Goal: Task Accomplishment & Management: Manage account settings

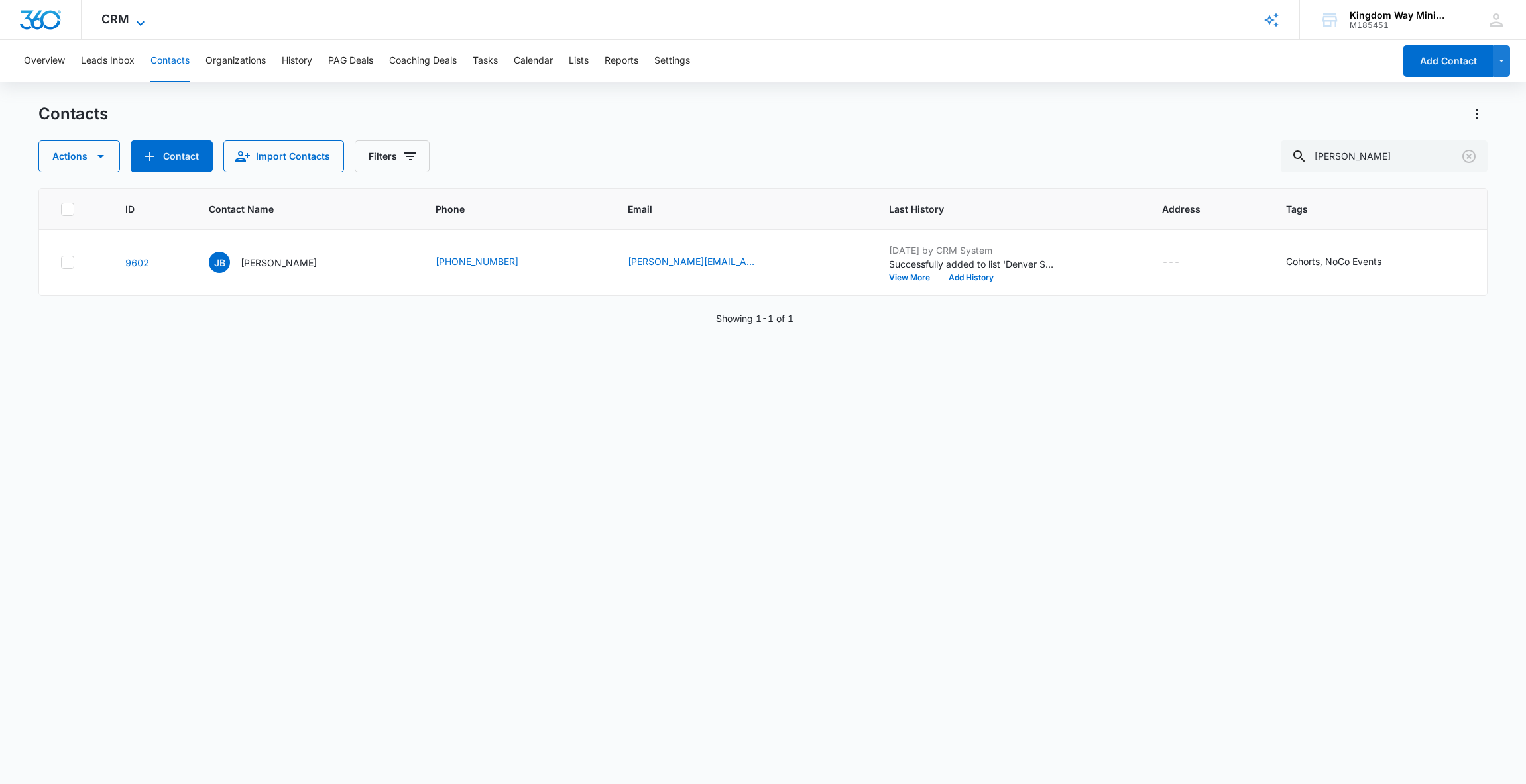
click at [118, 19] on span "CRM" at bounding box center [115, 19] width 28 height 14
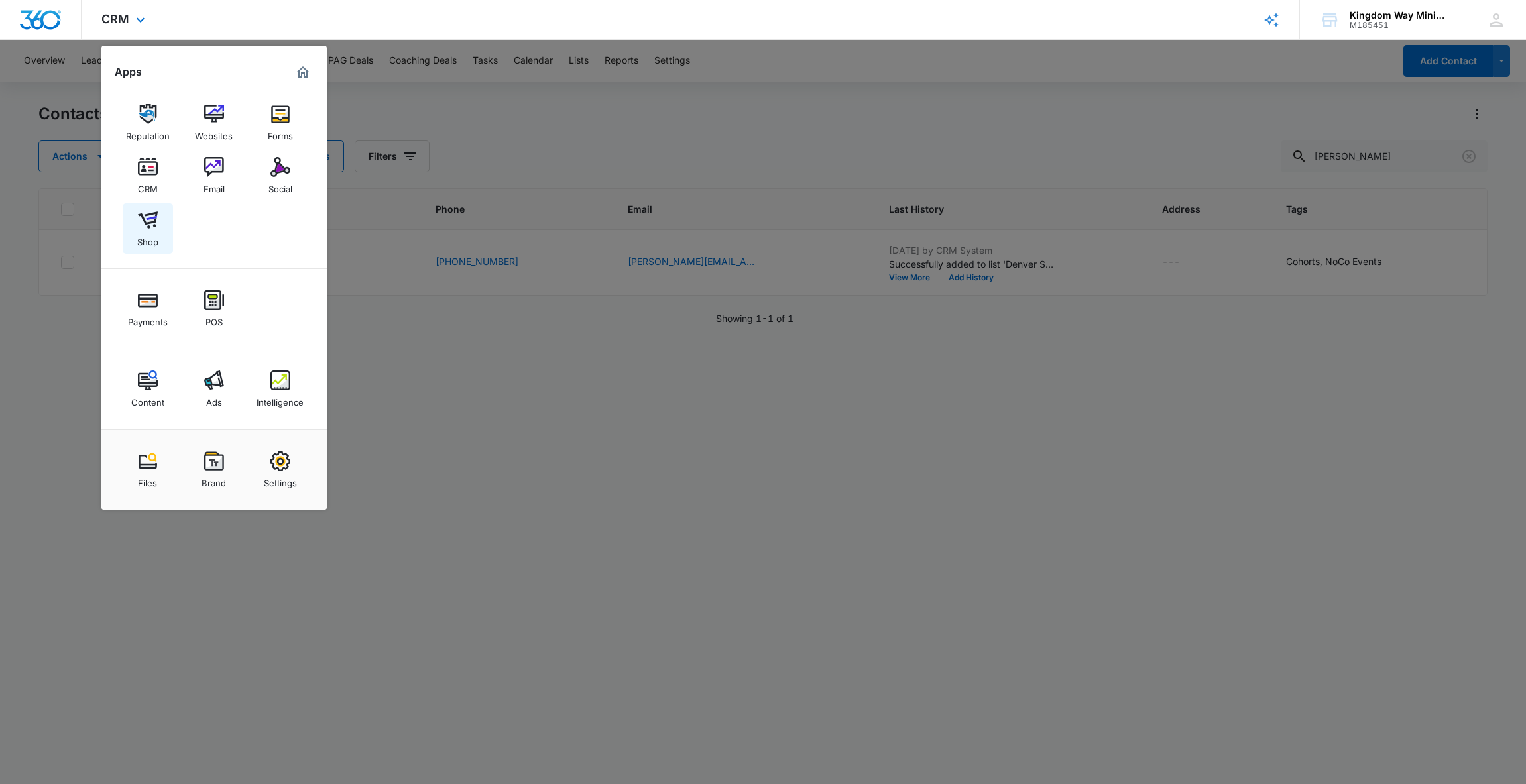
click at [144, 218] on img at bounding box center [148, 220] width 20 height 20
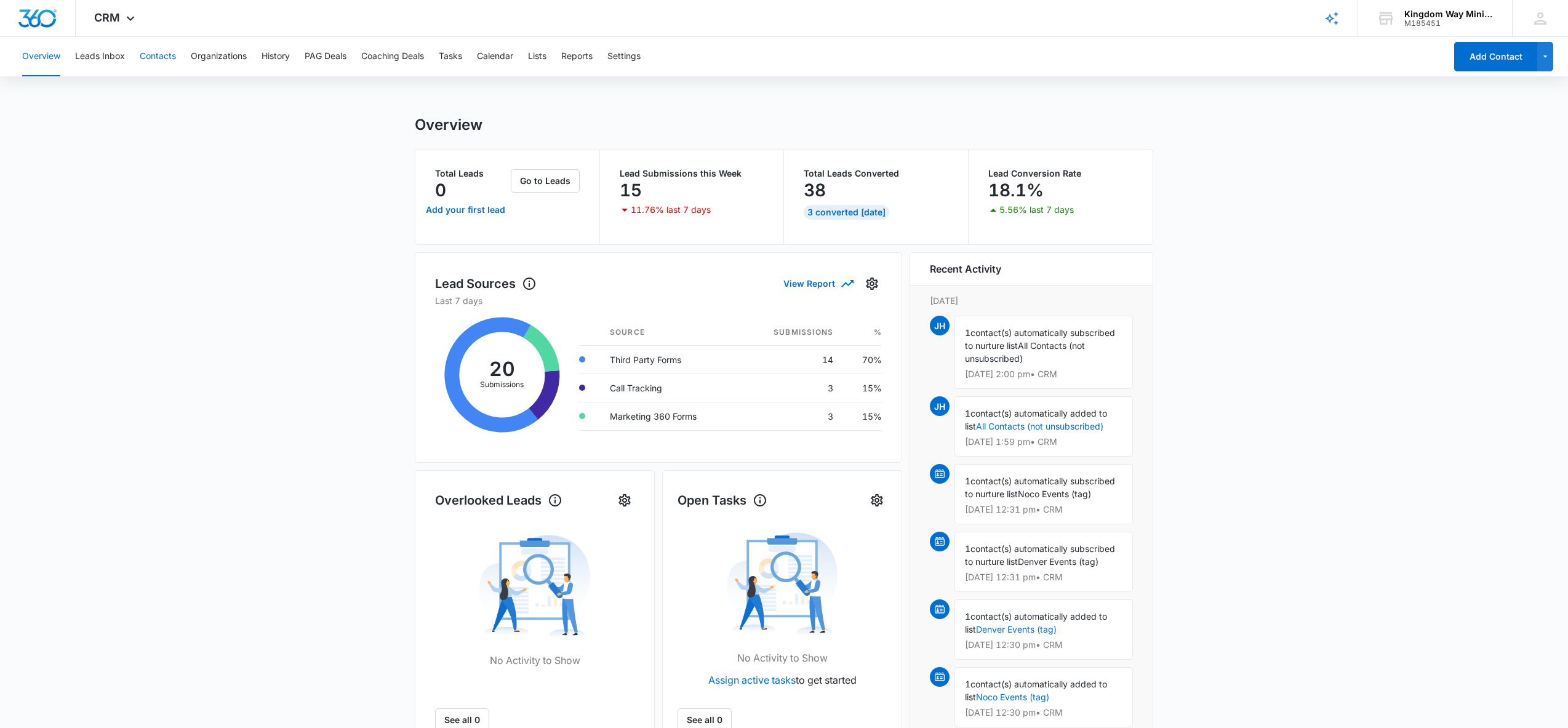
click at [150, 55] on button "Contacts" at bounding box center [158, 57] width 36 height 40
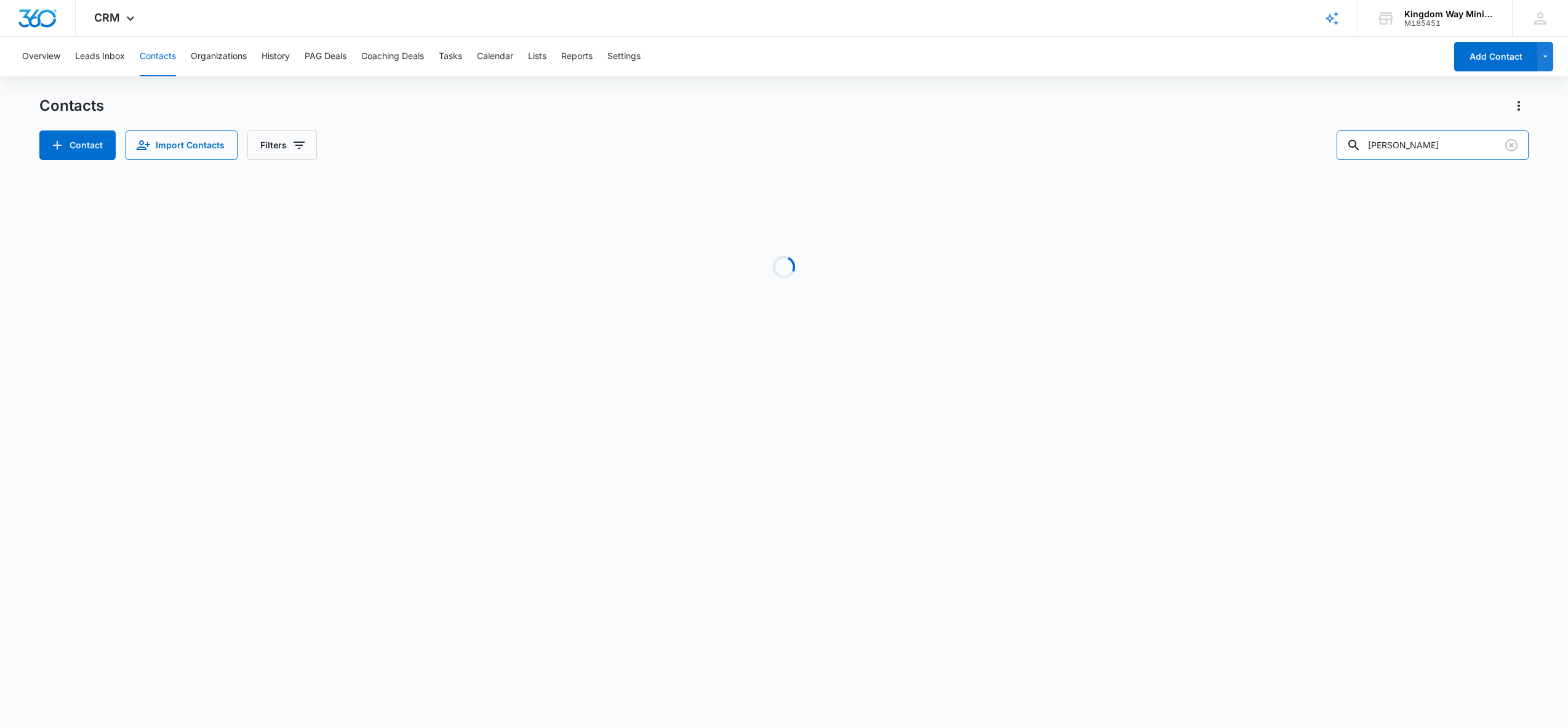
drag, startPoint x: 1448, startPoint y: 144, endPoint x: 1324, endPoint y: 143, distance: 124.0
click at [1324, 144] on div "Contact Import Contacts Filters [PERSON_NAME]" at bounding box center [784, 145] width 1490 height 30
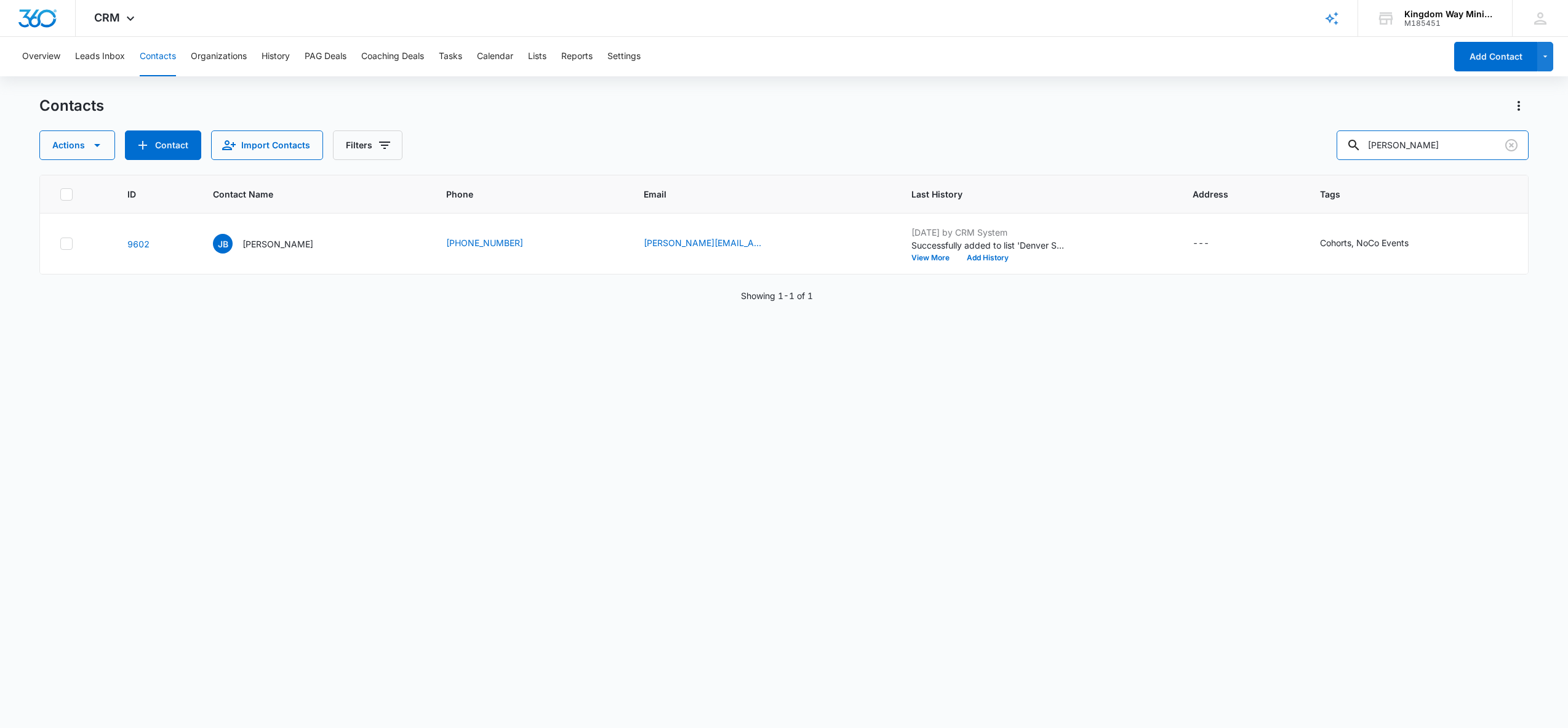
type input "[PERSON_NAME]"
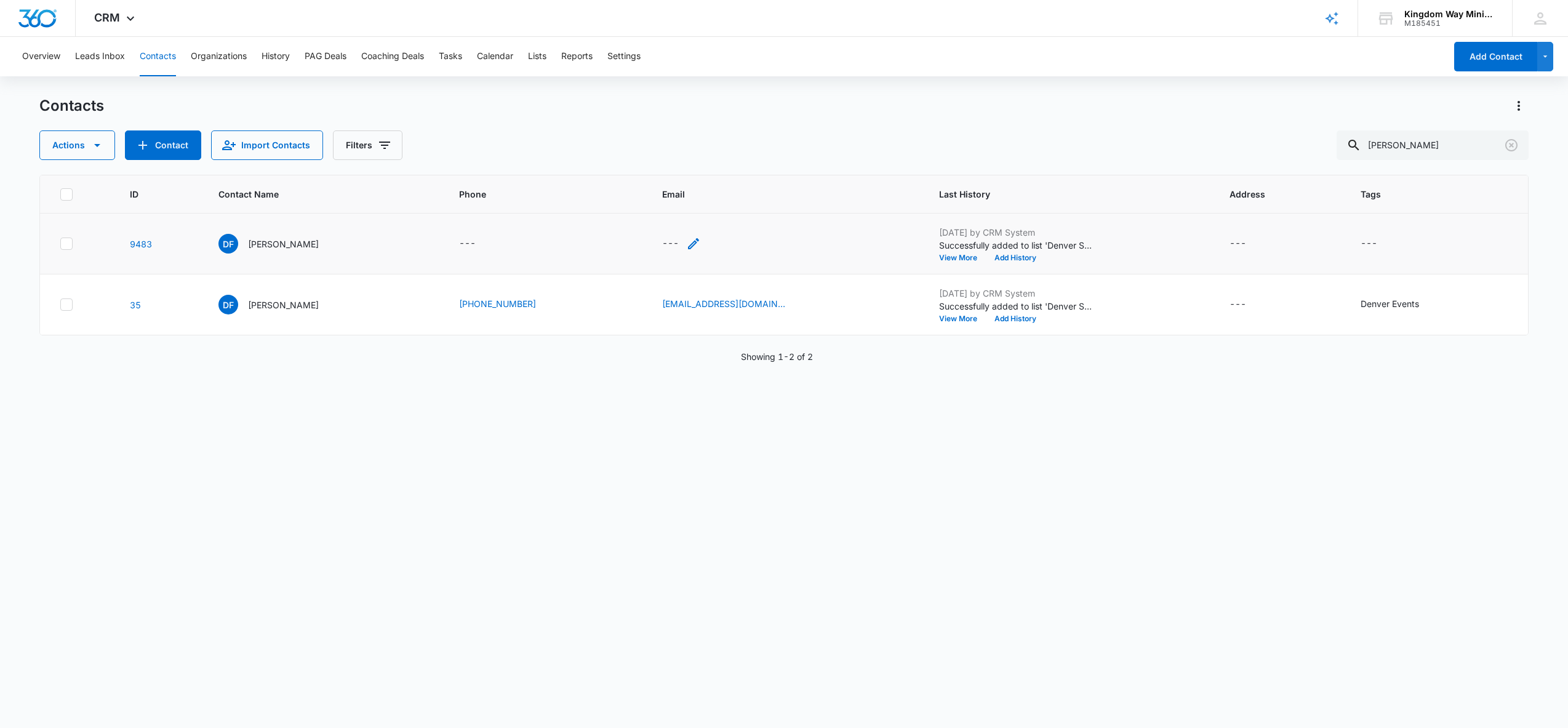
click at [689, 242] on icon "Email - - Select to Edit Field" at bounding box center [693, 243] width 11 height 11
click at [651, 164] on input "Email" at bounding box center [691, 165] width 155 height 30
type input "[EMAIL_ADDRESS][DOMAIN_NAME]"
click at [732, 204] on button "Save" at bounding box center [750, 203] width 36 height 23
click at [1387, 243] on icon "Tags - - Select to Edit Field" at bounding box center [1392, 243] width 11 height 11
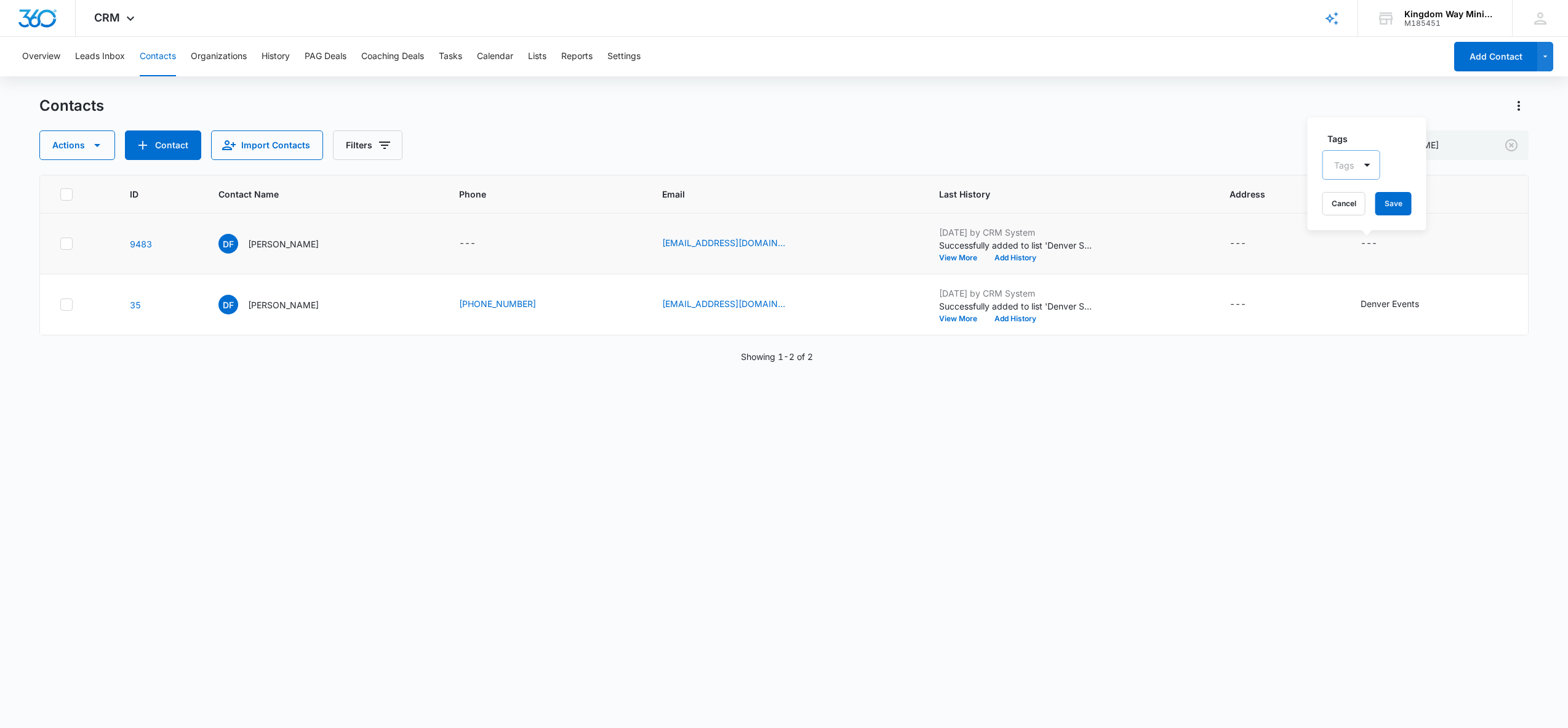
click at [1342, 165] on div at bounding box center [1344, 165] width 20 height 16
type input "noco"
click at [1348, 219] on p "NoCo Events" at bounding box center [1351, 214] width 28 height 26
click at [1440, 197] on div "Tags option NoCo Events, selected. NoCo Events selected, 1 of 1. Use Up and Dow…" at bounding box center [1379, 174] width 143 height 114
click at [1423, 201] on button "Save" at bounding box center [1418, 203] width 36 height 23
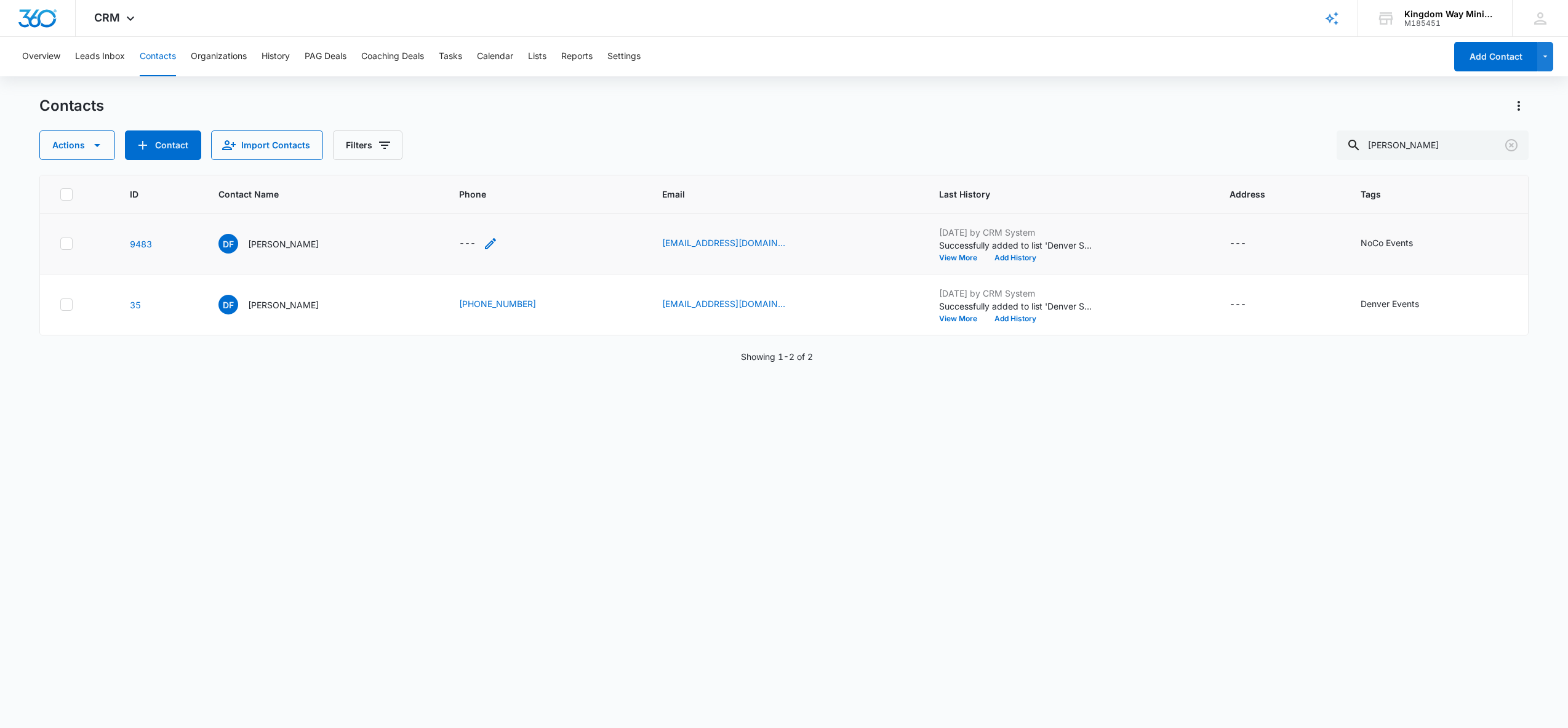
click at [485, 243] on icon "Phone - - Select to Edit Field" at bounding box center [490, 244] width 15 height 15
click at [443, 170] on input "Phone" at bounding box center [484, 165] width 155 height 30
type input "[PHONE_NUMBER]"
click at [525, 198] on button "Save" at bounding box center [542, 203] width 36 height 23
drag, startPoint x: 1423, startPoint y: 143, endPoint x: 1372, endPoint y: 143, distance: 51.0
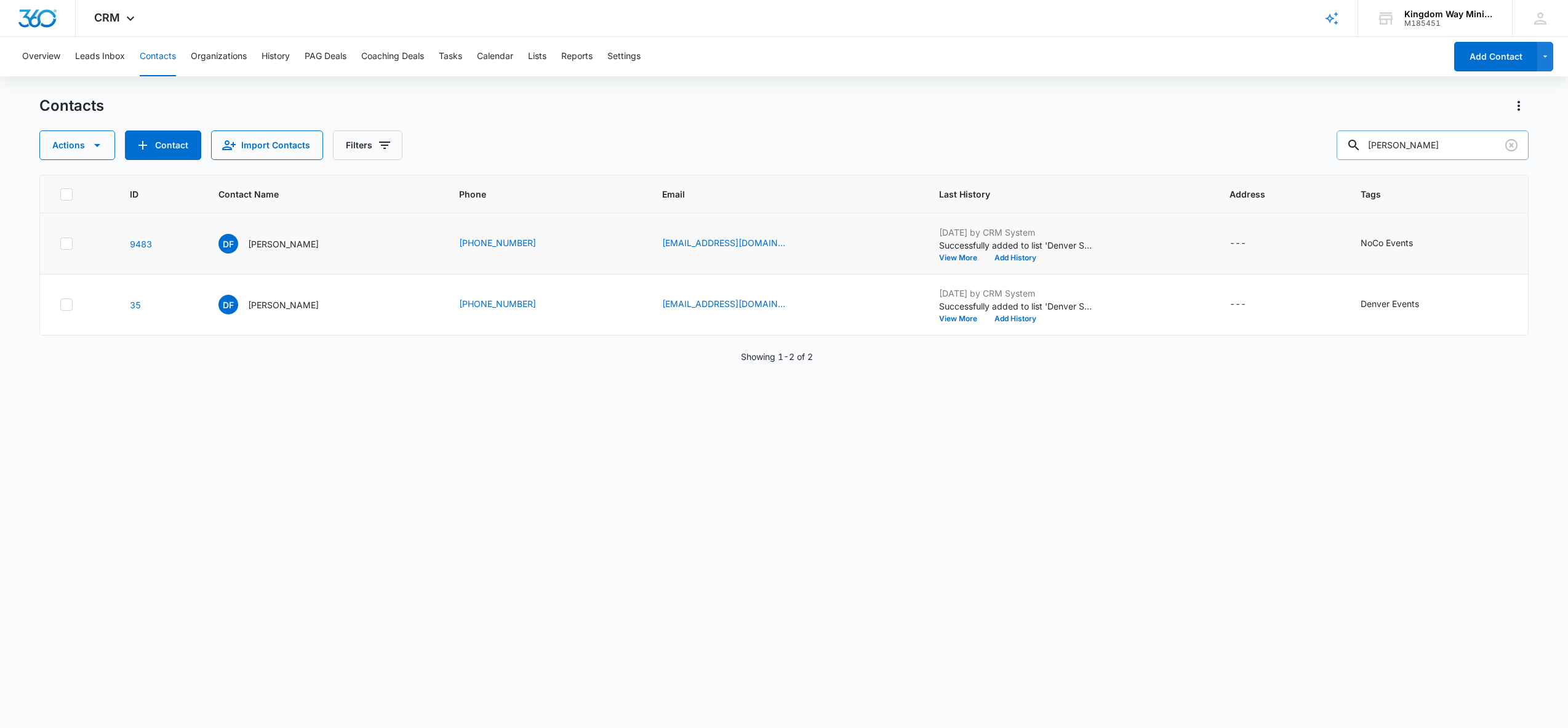
click at [1372, 143] on input "[PERSON_NAME]" at bounding box center [1432, 145] width 192 height 30
type input "[PERSON_NAME]"
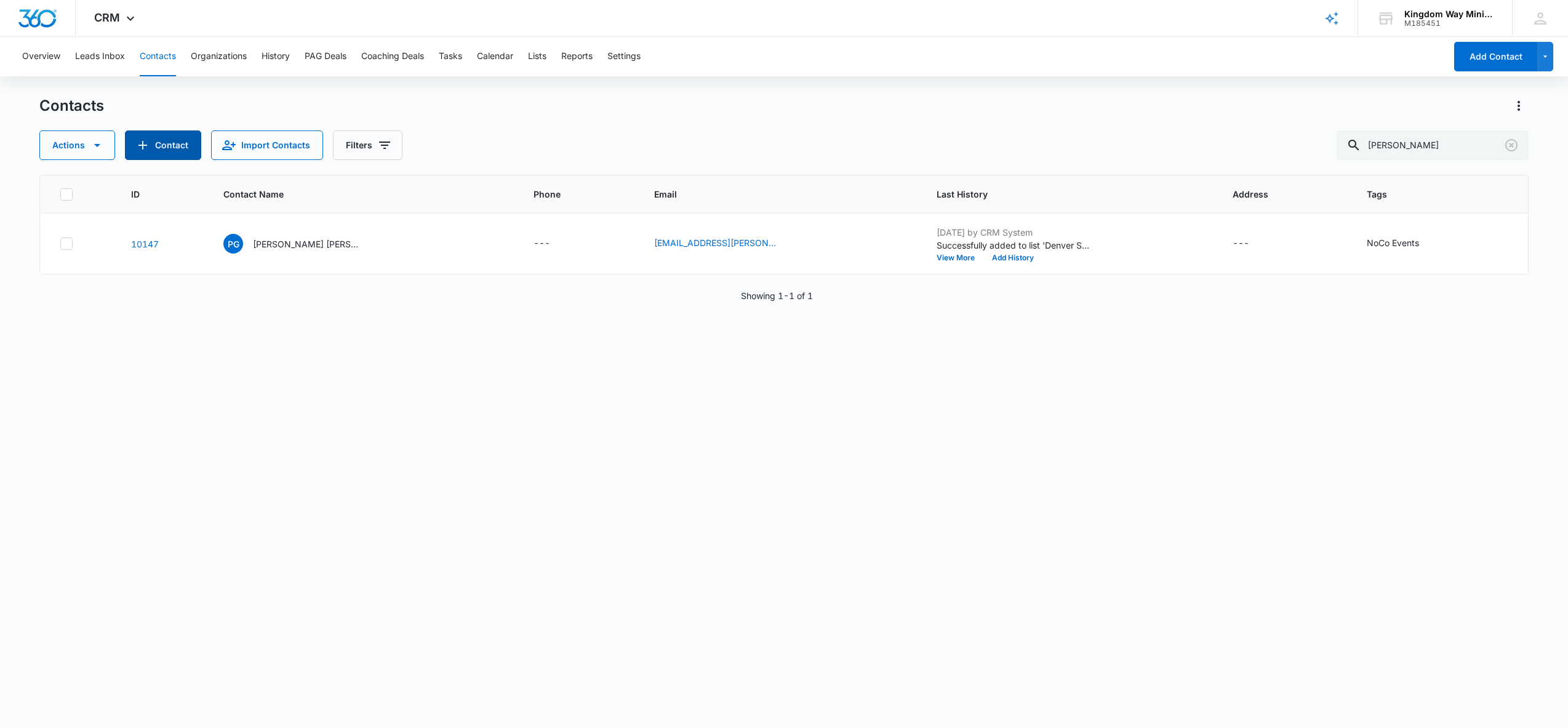
click at [156, 143] on button "Contact" at bounding box center [163, 145] width 76 height 30
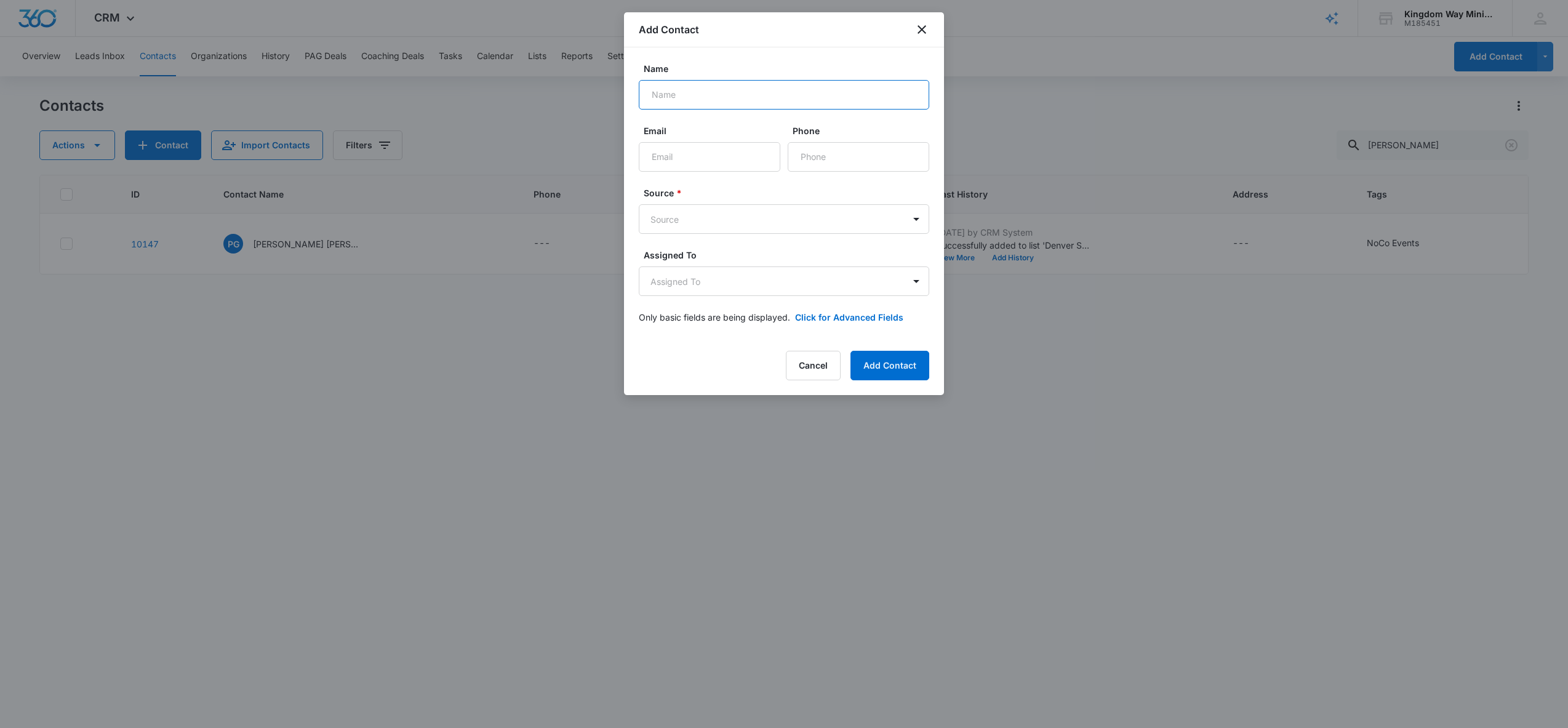
click at [676, 94] on input "Name" at bounding box center [784, 95] width 290 height 30
click at [741, 89] on input "[PERSON_NAME]" at bounding box center [784, 95] width 290 height 30
type input "[PERSON_NAME]"
type input "[EMAIL_ADDRESS][DOMAIN_NAME]"
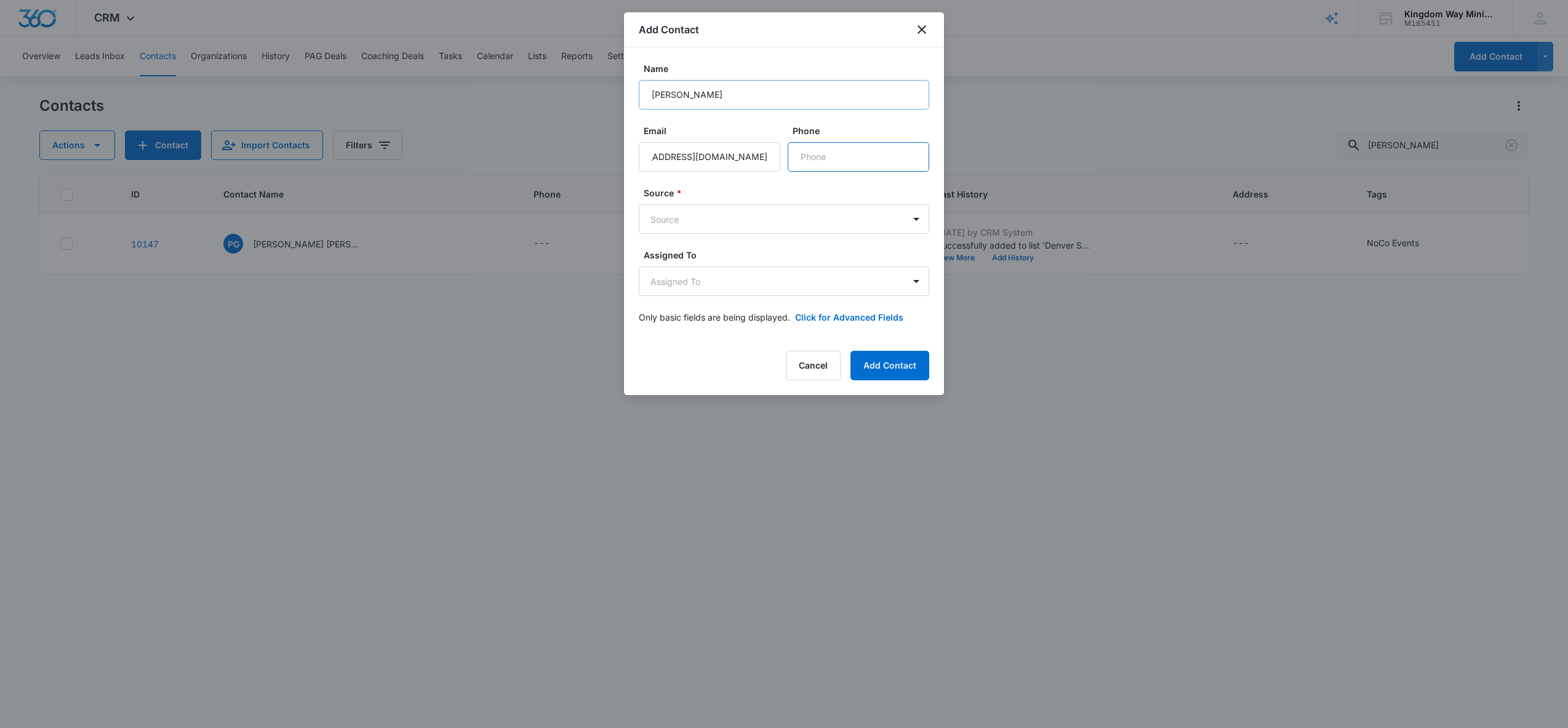
scroll to position [0, 0]
click at [794, 215] on body "CRM Apps Reputation Websites Forms CRM Email Social Shop Payments POS Content A…" at bounding box center [784, 364] width 1568 height 728
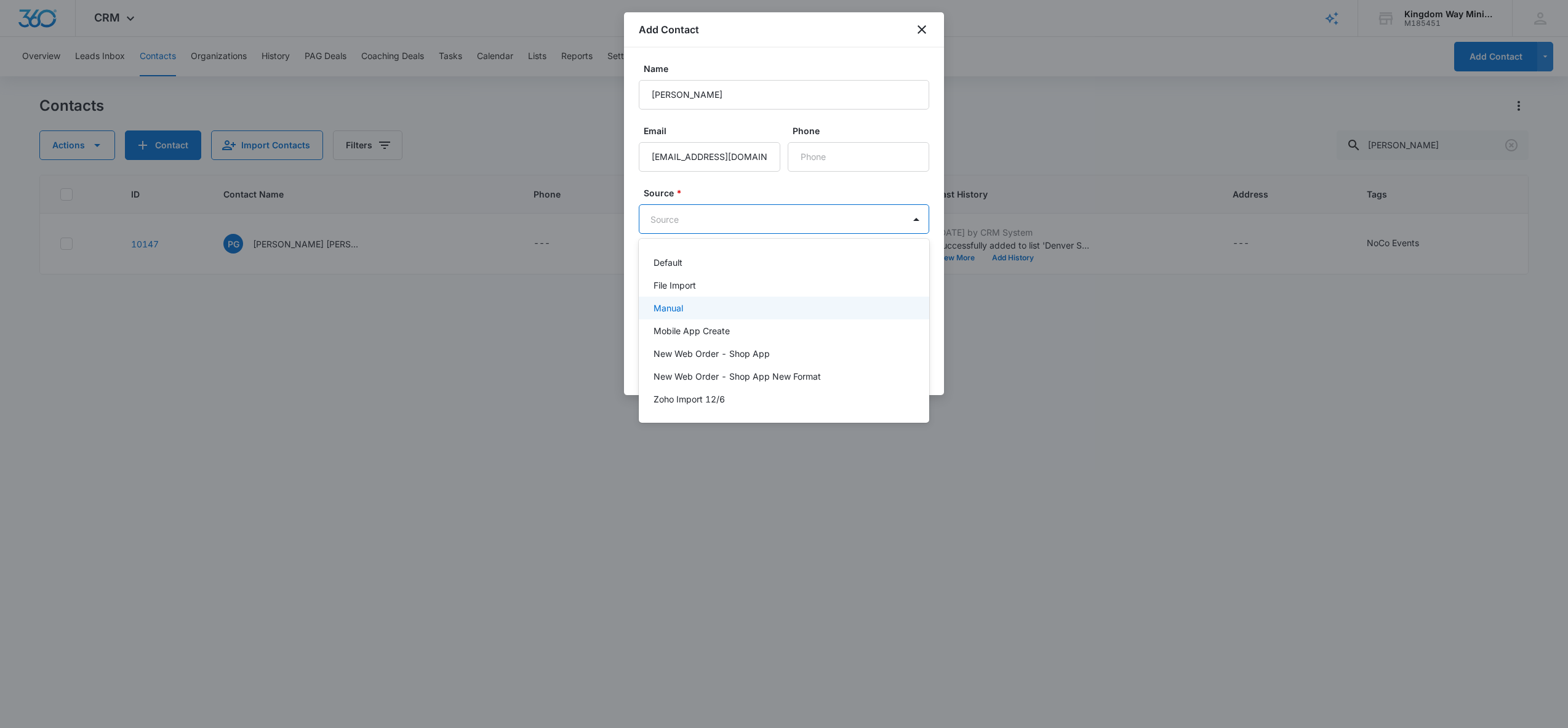
click at [701, 302] on div "Manual" at bounding box center [783, 308] width 259 height 13
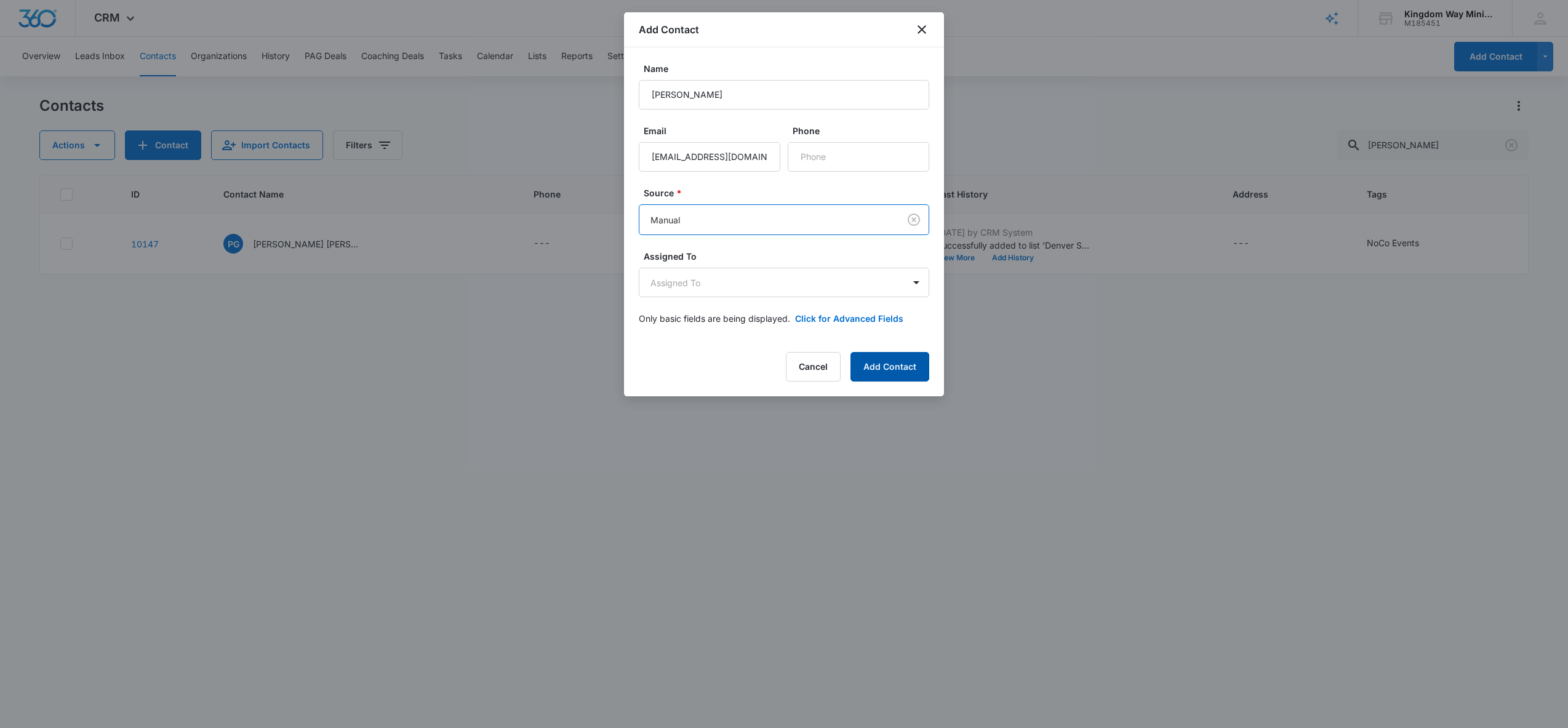
click at [889, 369] on button "Add Contact" at bounding box center [889, 367] width 79 height 30
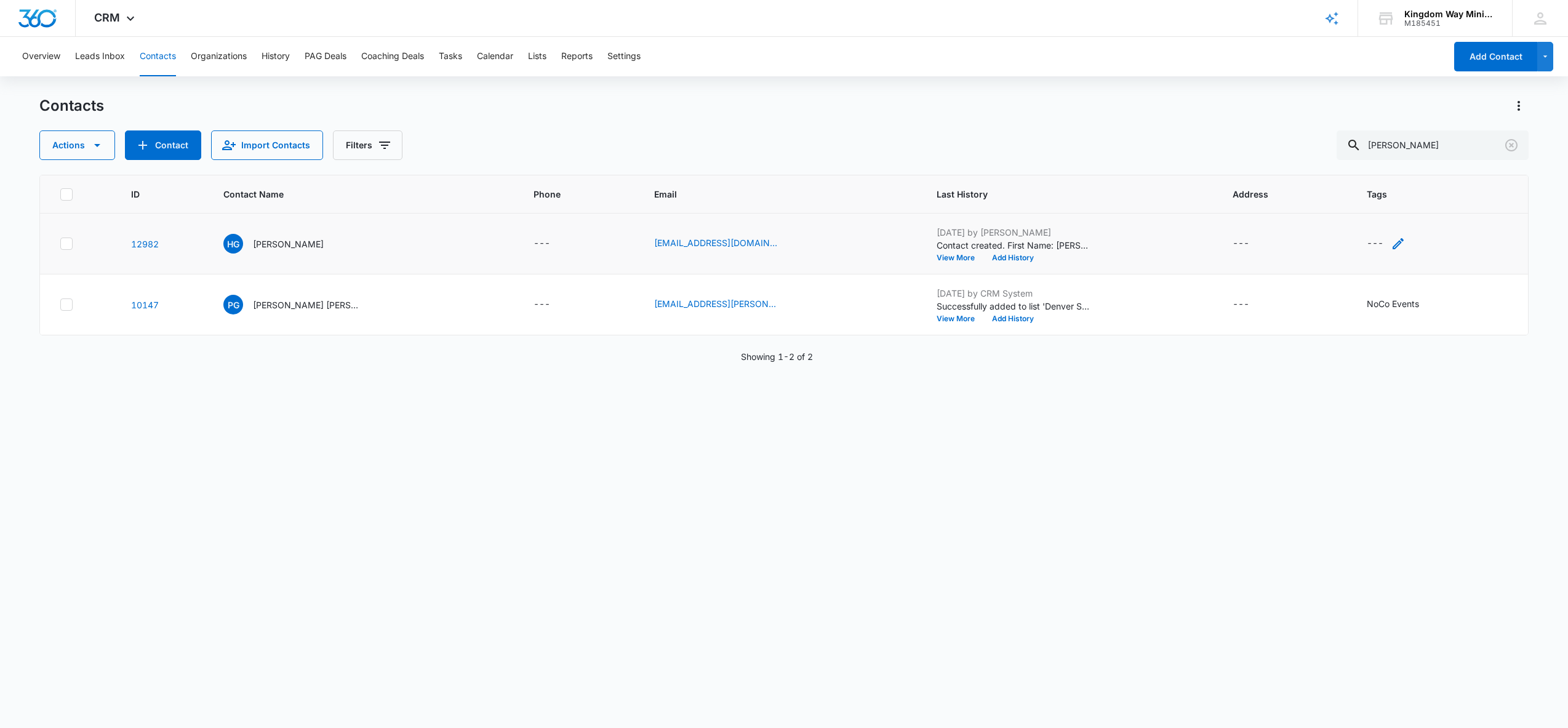
click at [1378, 241] on div "---" at bounding box center [1386, 244] width 39 height 15
click at [1346, 165] on input "text" at bounding box center [1345, 165] width 2 height 13
type input "noc"
click at [1363, 216] on p "NoCo Events" at bounding box center [1359, 214] width 23 height 26
click at [1455, 193] on div "Tags NoCo Events Cancel Save" at bounding box center [1389, 174] width 143 height 114
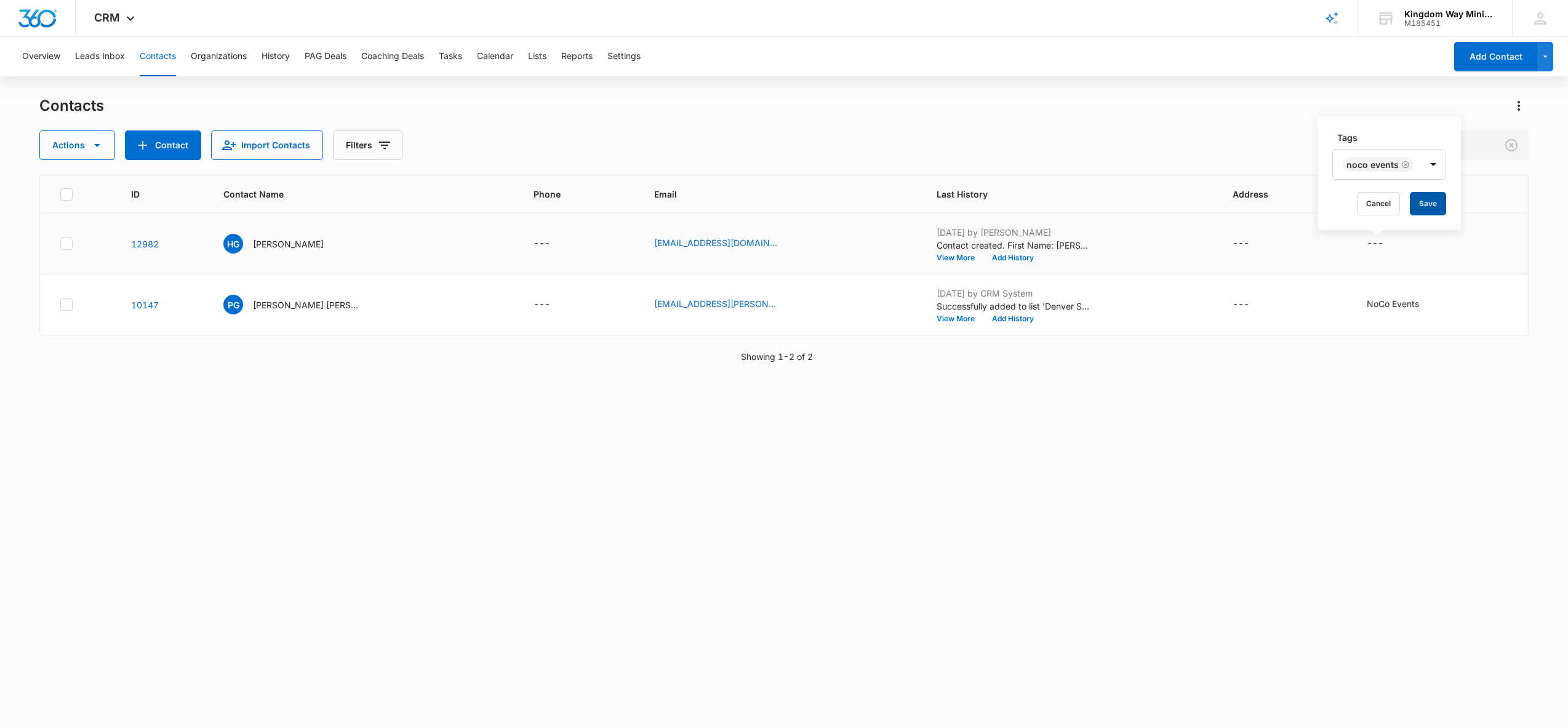
click at [1435, 203] on button "Save" at bounding box center [1428, 203] width 36 height 23
drag, startPoint x: 1432, startPoint y: 139, endPoint x: 1312, endPoint y: 134, distance: 120.1
click at [1313, 135] on div "Actions Contact Import Contacts Filters [PERSON_NAME]" at bounding box center [784, 145] width 1490 height 30
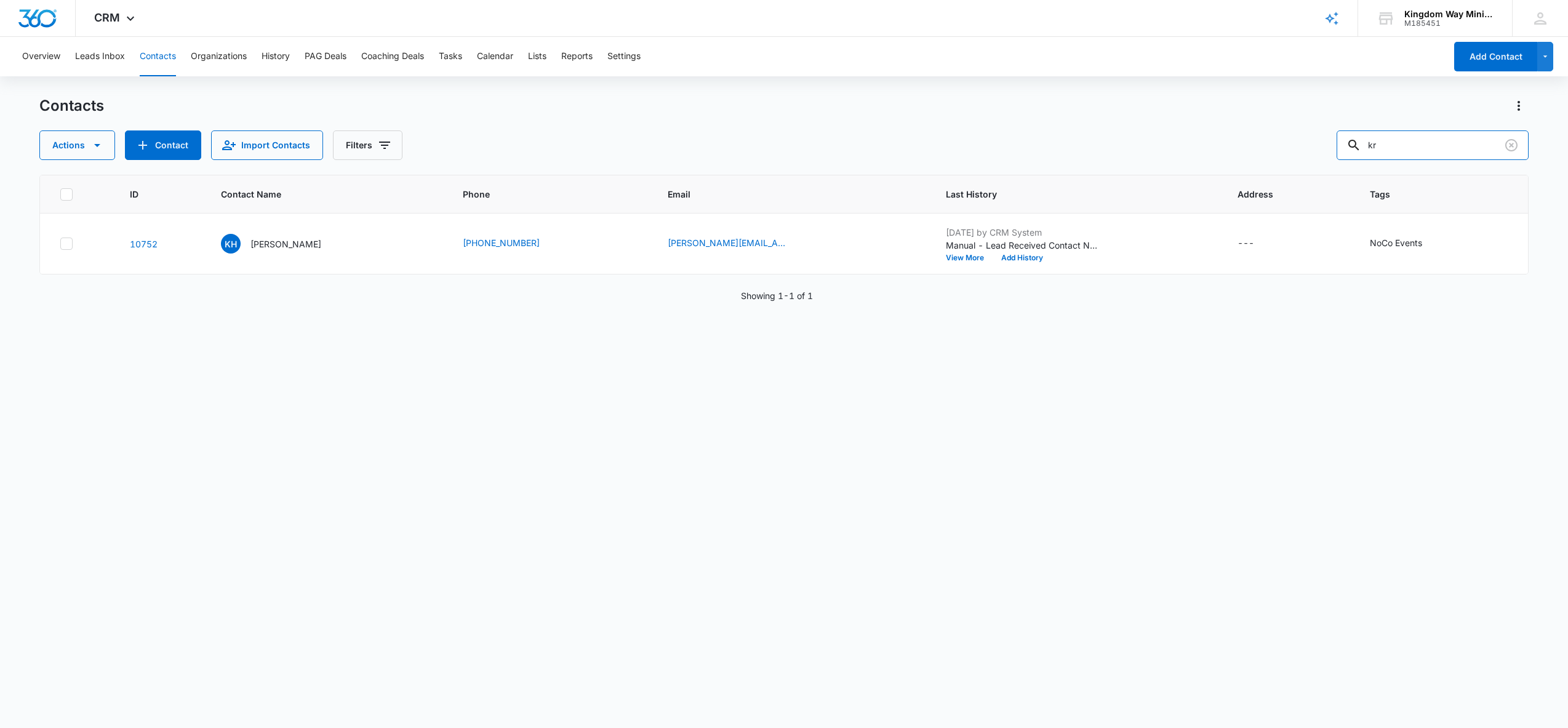
type input "k"
type input "[PERSON_NAME]"
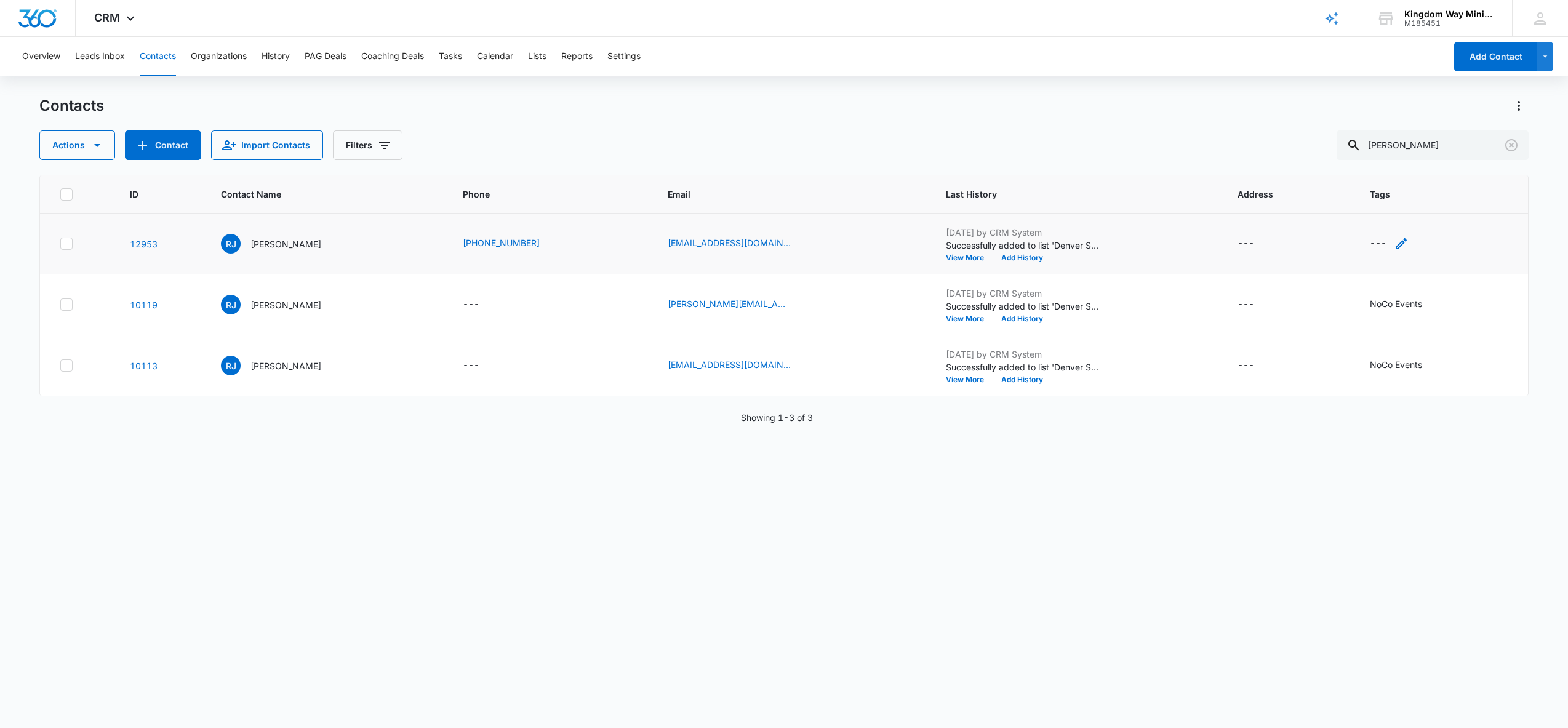
click at [1399, 247] on icon "Tags - - Select to Edit Field" at bounding box center [1401, 244] width 15 height 15
click at [1360, 169] on div at bounding box center [1364, 165] width 20 height 16
type input "noco"
click at [1362, 210] on p "NoCo Events" at bounding box center [1371, 214] width 28 height 26
click at [1459, 182] on div "Tags NoCo Events Cancel Save" at bounding box center [1399, 174] width 143 height 114
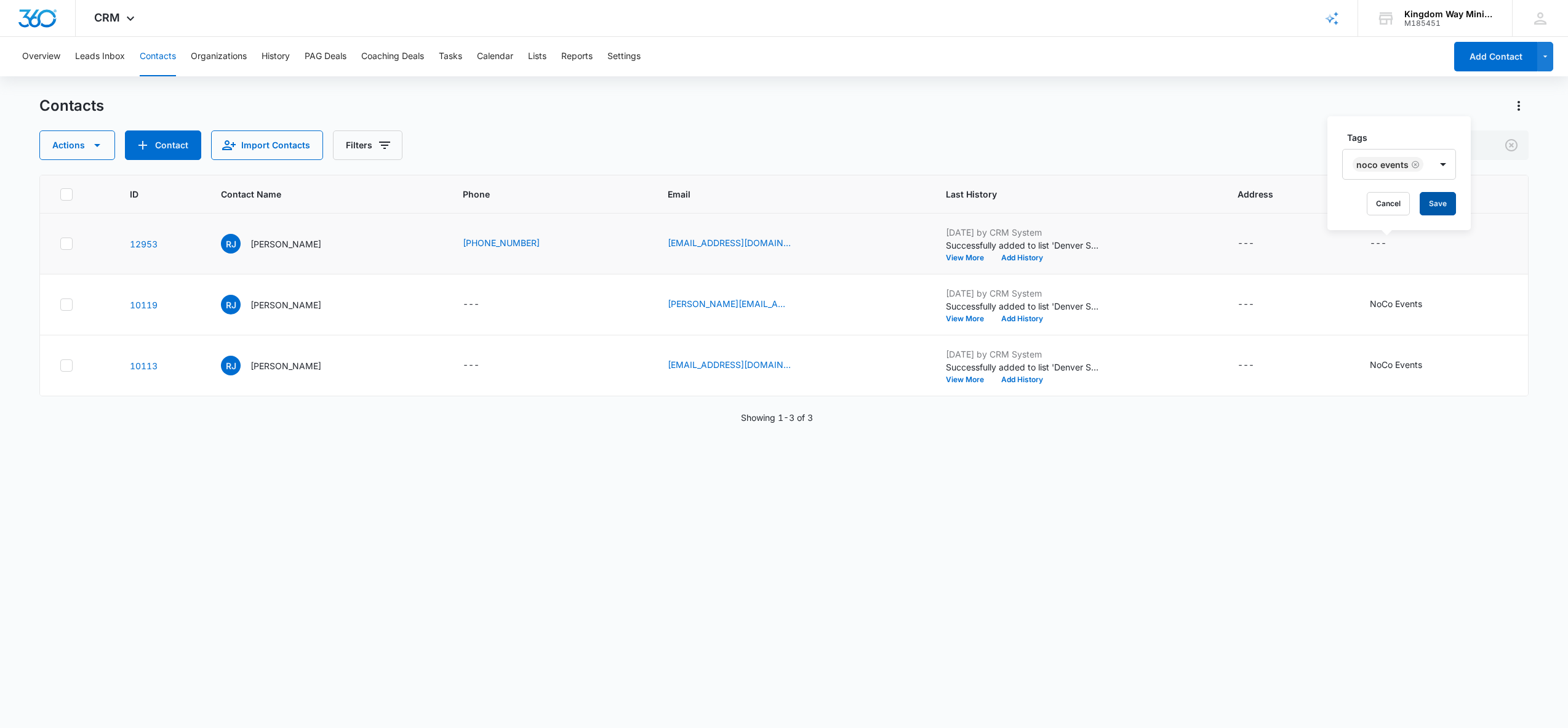
click at [1436, 201] on button "Save" at bounding box center [1438, 203] width 36 height 23
drag, startPoint x: 1473, startPoint y: 145, endPoint x: 1341, endPoint y: 145, distance: 132.0
click at [1341, 145] on div "Actions Contact Import Contacts Filters [PERSON_NAME]" at bounding box center [784, 145] width 1490 height 30
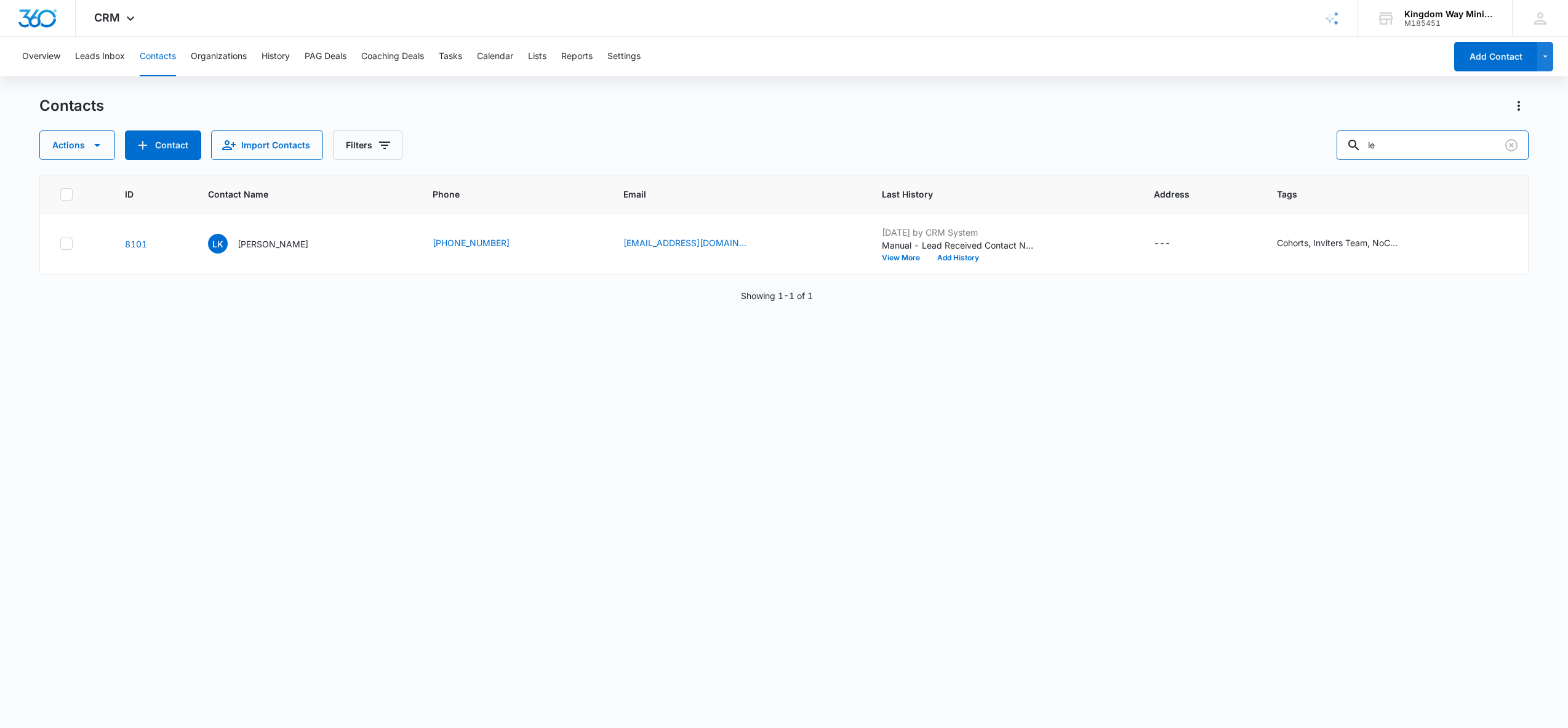
type input "l"
type input "[PERSON_NAME]"
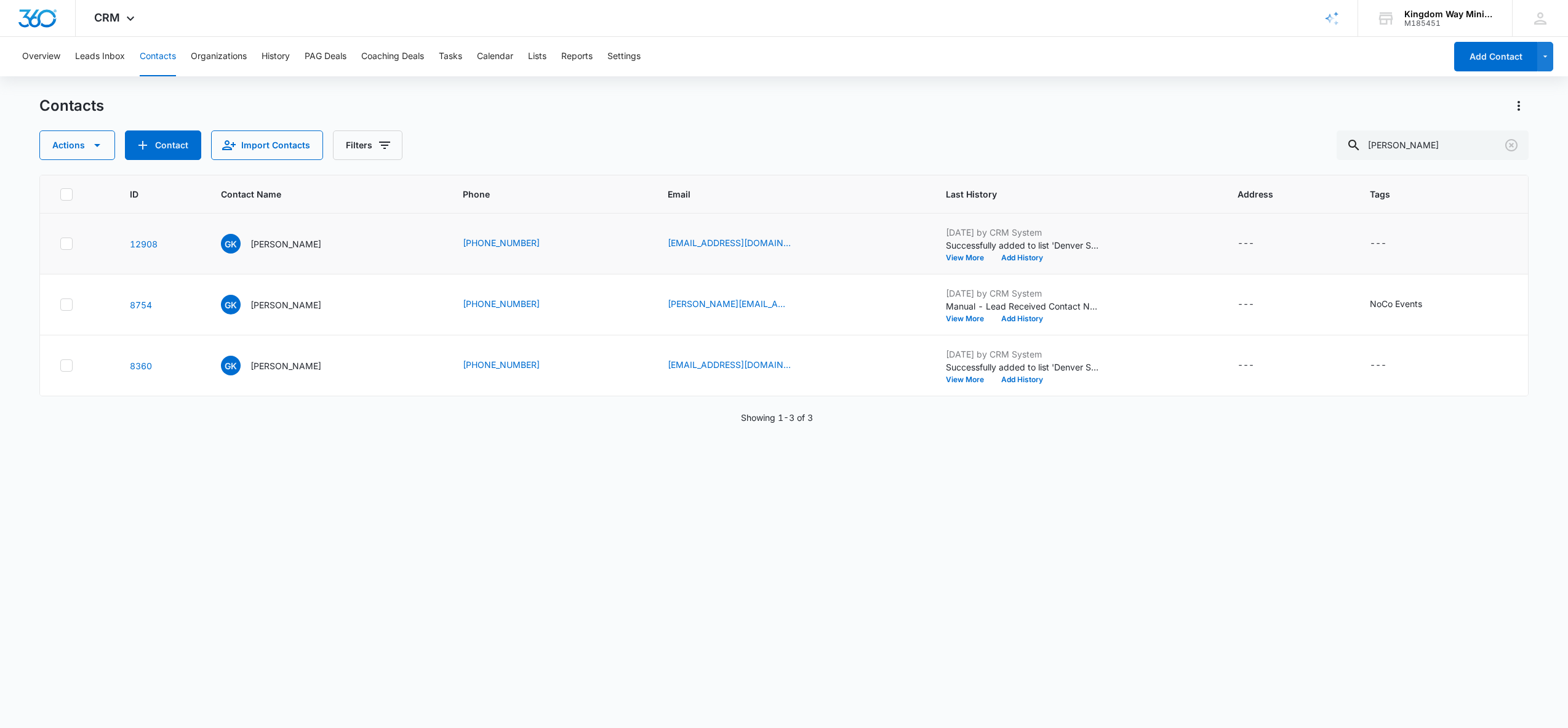
click at [69, 244] on icon at bounding box center [66, 243] width 11 height 11
click at [60, 244] on input "checkbox" at bounding box center [60, 244] width 1 height 1
click at [70, 305] on icon at bounding box center [66, 304] width 11 height 11
click at [60, 305] on input "checkbox" at bounding box center [60, 305] width 1 height 1
click at [81, 146] on button "Actions" at bounding box center [78, 145] width 76 height 30
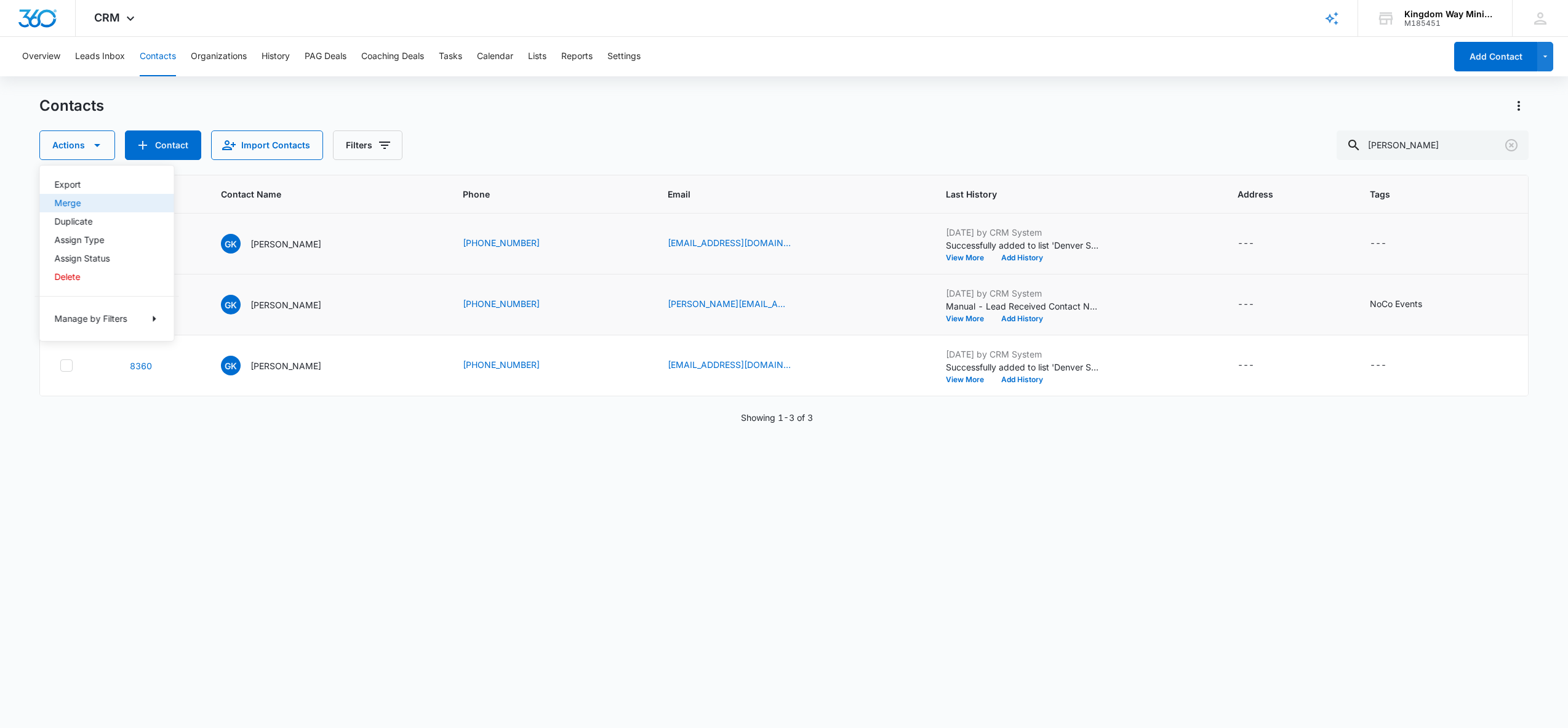
click at [82, 205] on div "Merge" at bounding box center [99, 202] width 90 height 8
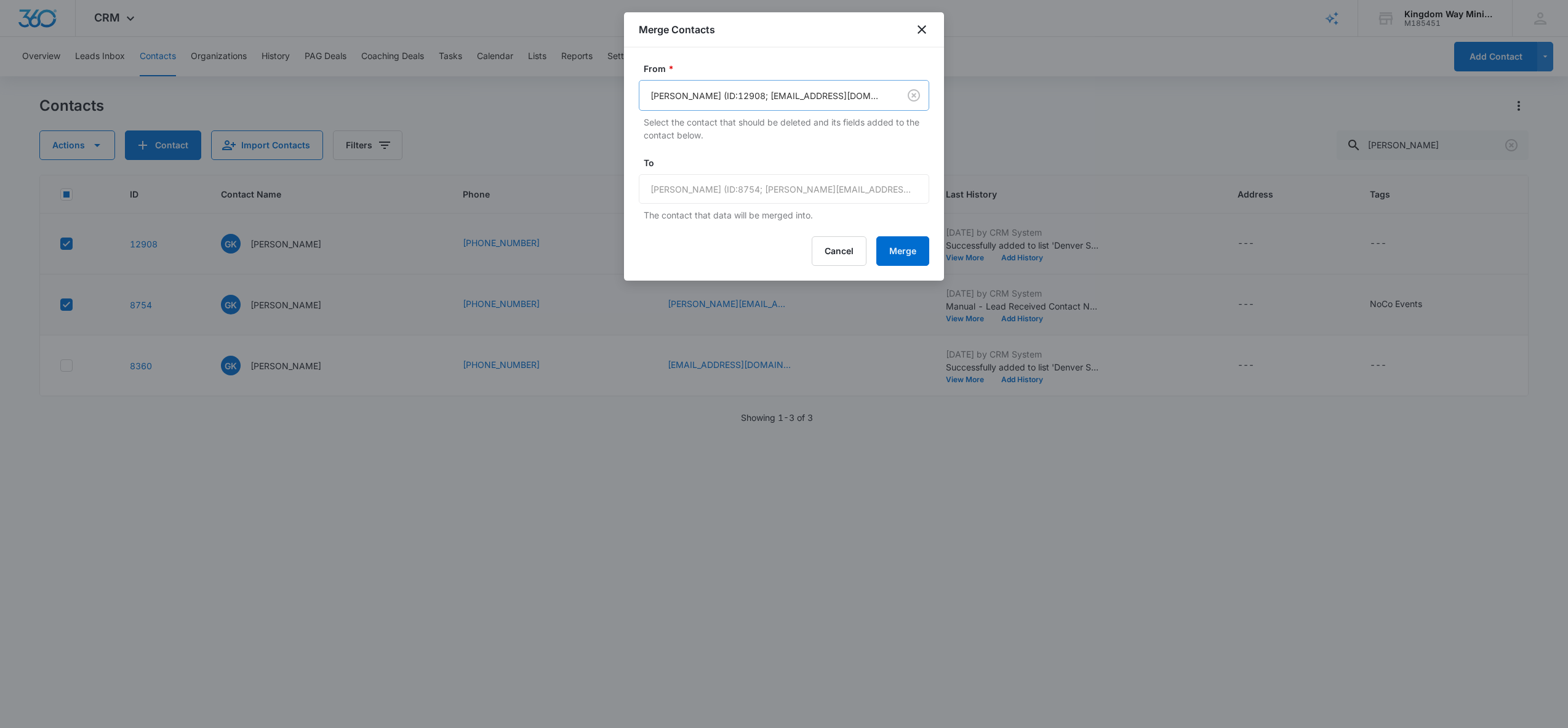
click at [882, 95] on div at bounding box center [766, 95] width 232 height 16
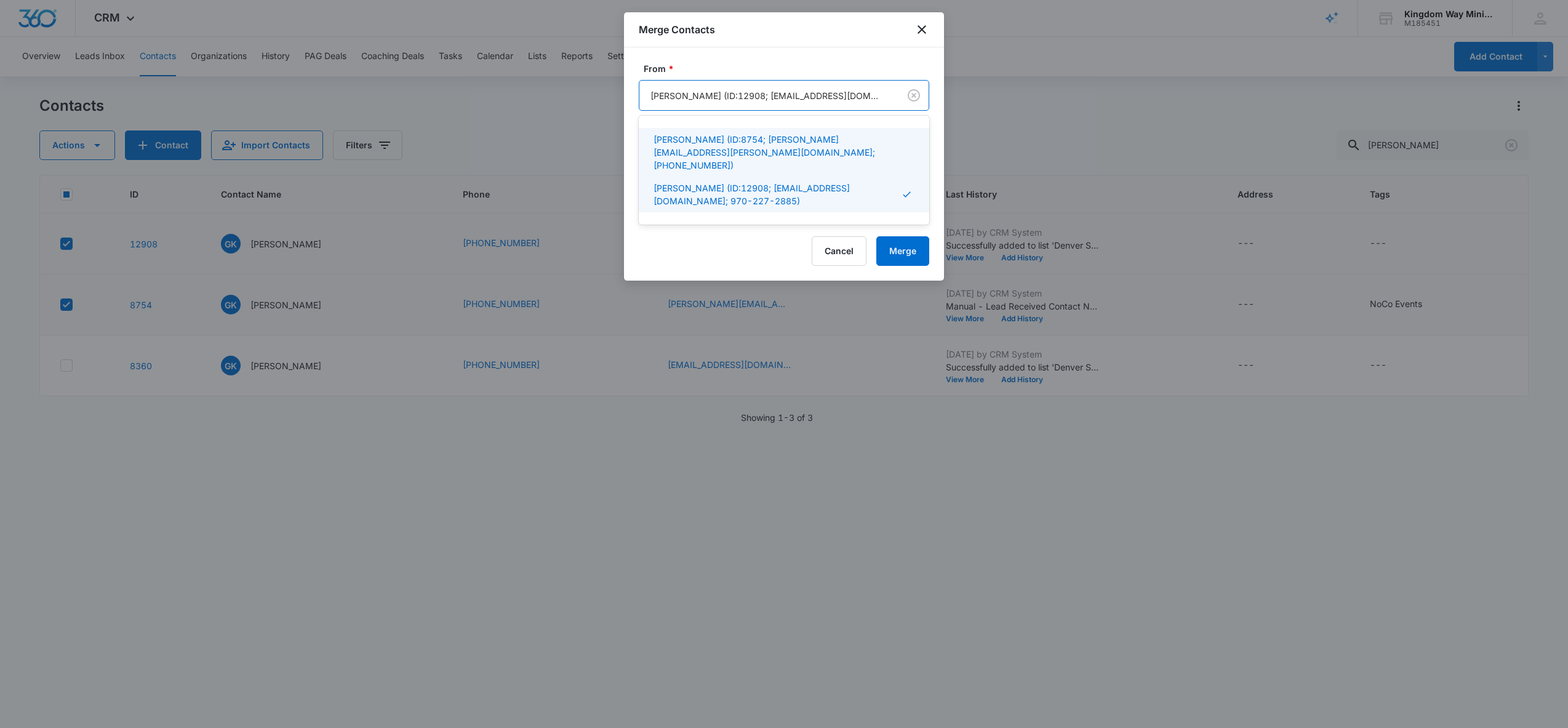
click at [850, 141] on p "[PERSON_NAME] (ID:8754; [PERSON_NAME][EMAIL_ADDRESS][PERSON_NAME][DOMAIN_NAME];…" at bounding box center [783, 152] width 259 height 39
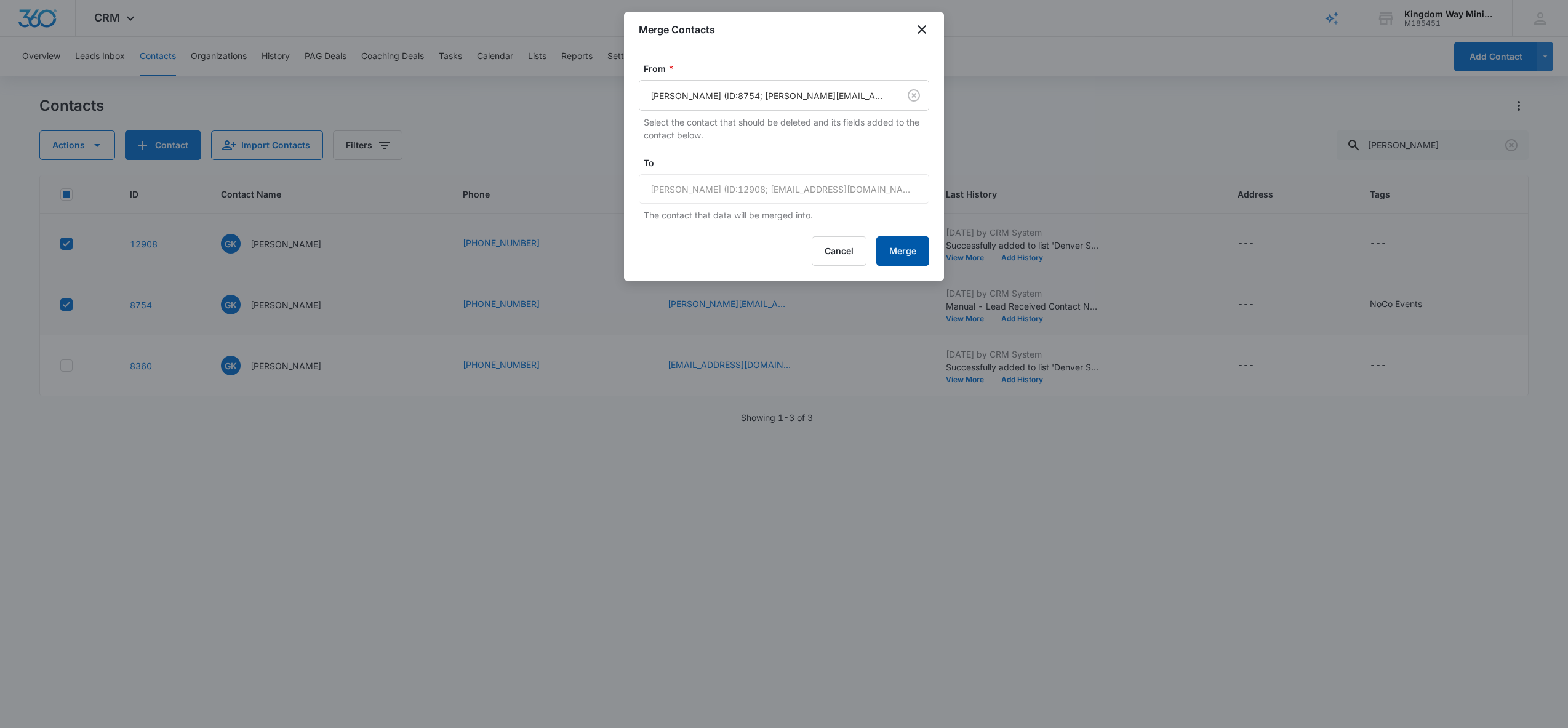
click at [905, 248] on button "Merge" at bounding box center [903, 251] width 53 height 30
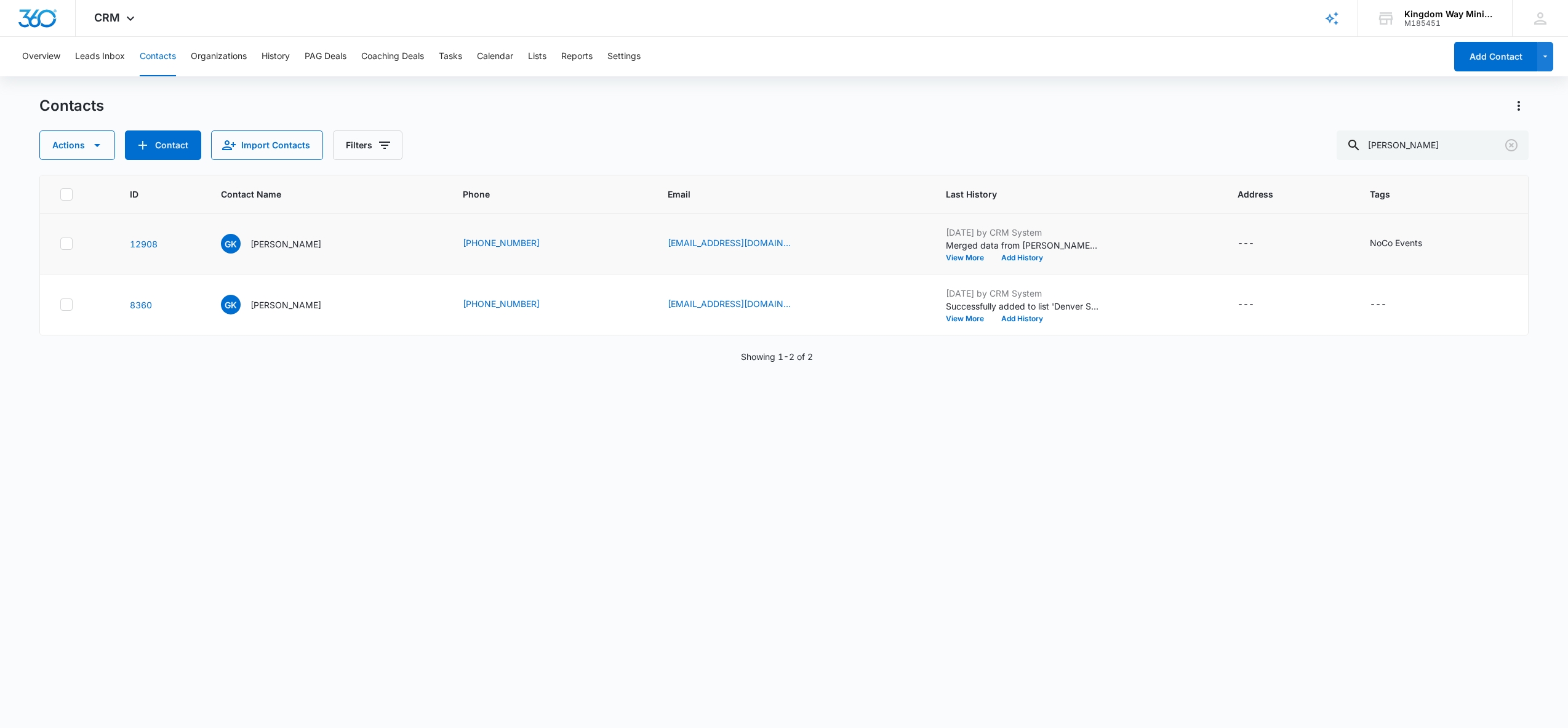
click at [68, 246] on icon at bounding box center [66, 243] width 11 height 11
click at [60, 245] on input "checkbox" at bounding box center [60, 244] width 1 height 1
click at [70, 299] on icon at bounding box center [66, 304] width 11 height 11
click at [60, 305] on input "checkbox" at bounding box center [60, 305] width 1 height 1
click at [78, 150] on button "Actions" at bounding box center [78, 145] width 76 height 30
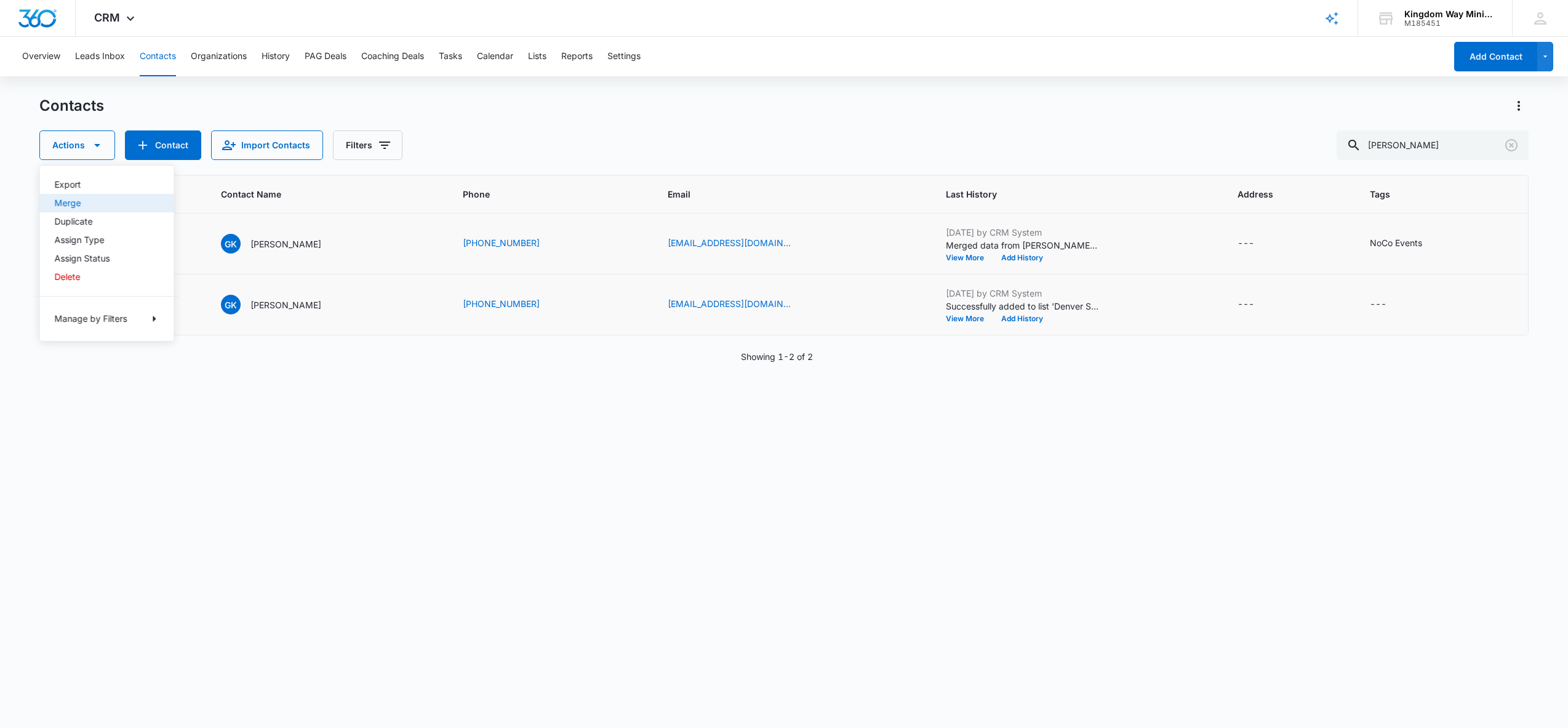
click at [77, 207] on div "Merge" at bounding box center [99, 202] width 90 height 8
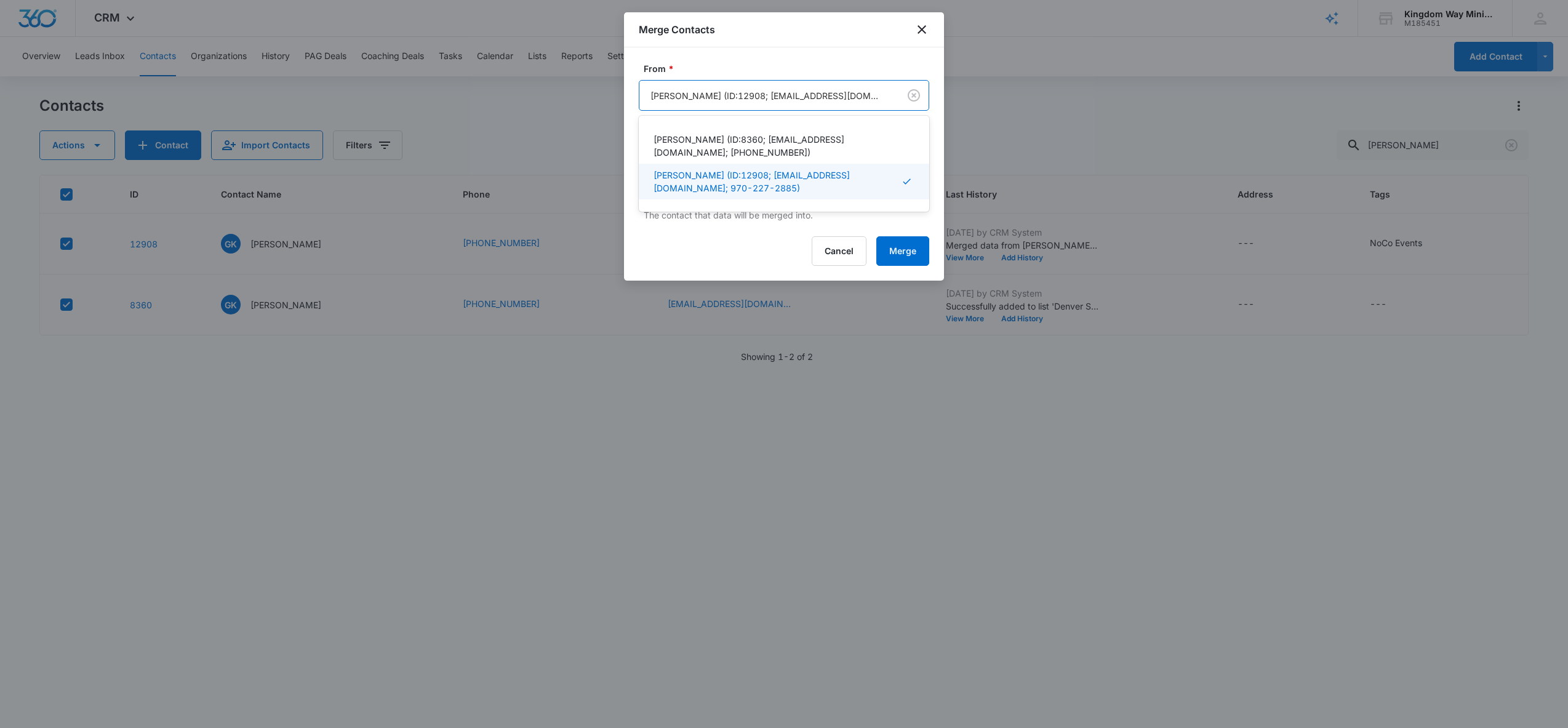
click at [788, 95] on div at bounding box center [766, 95] width 232 height 16
click at [783, 134] on p "[PERSON_NAME] (ID:8360; [EMAIL_ADDRESS][DOMAIN_NAME]; [PHONE_NUMBER])" at bounding box center [783, 145] width 259 height 26
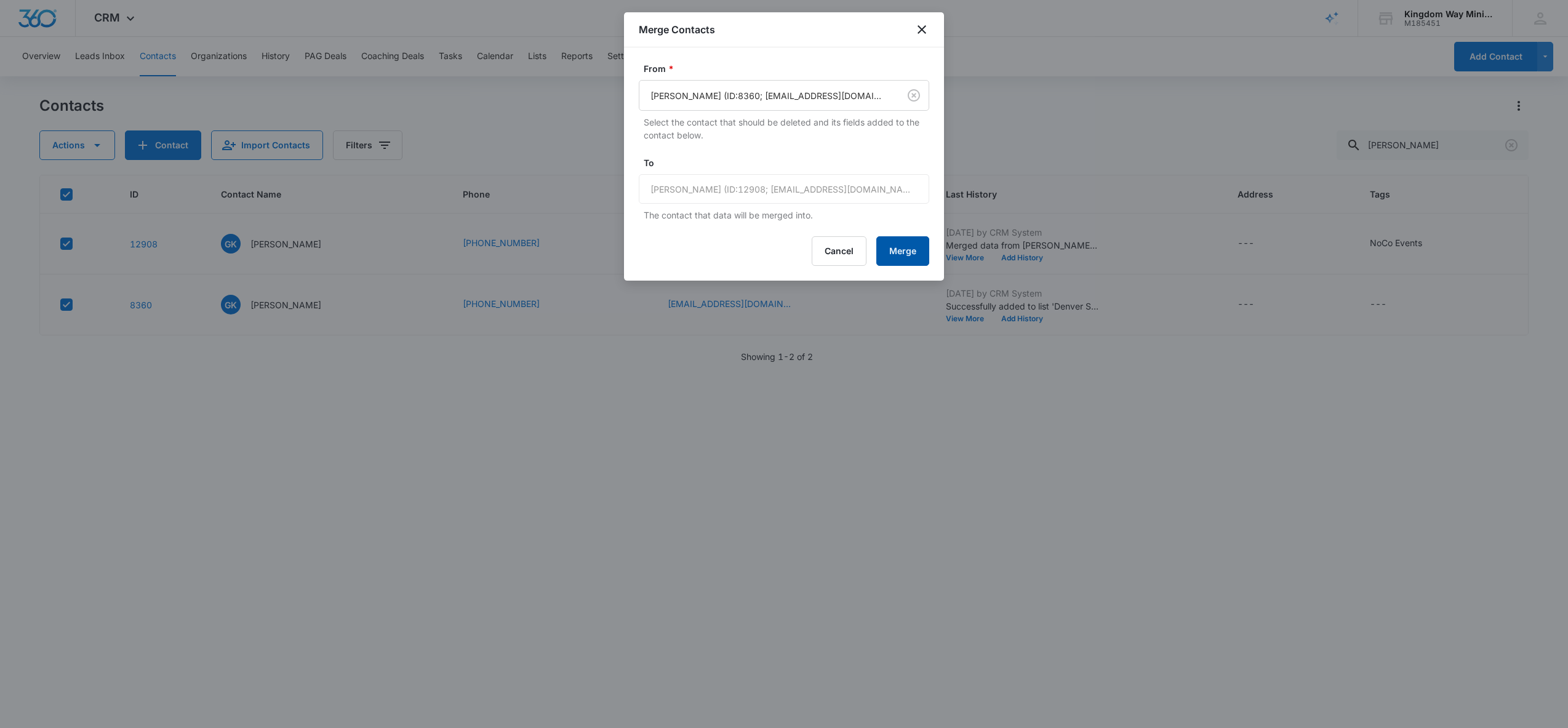
click at [907, 252] on button "Merge" at bounding box center [903, 251] width 53 height 30
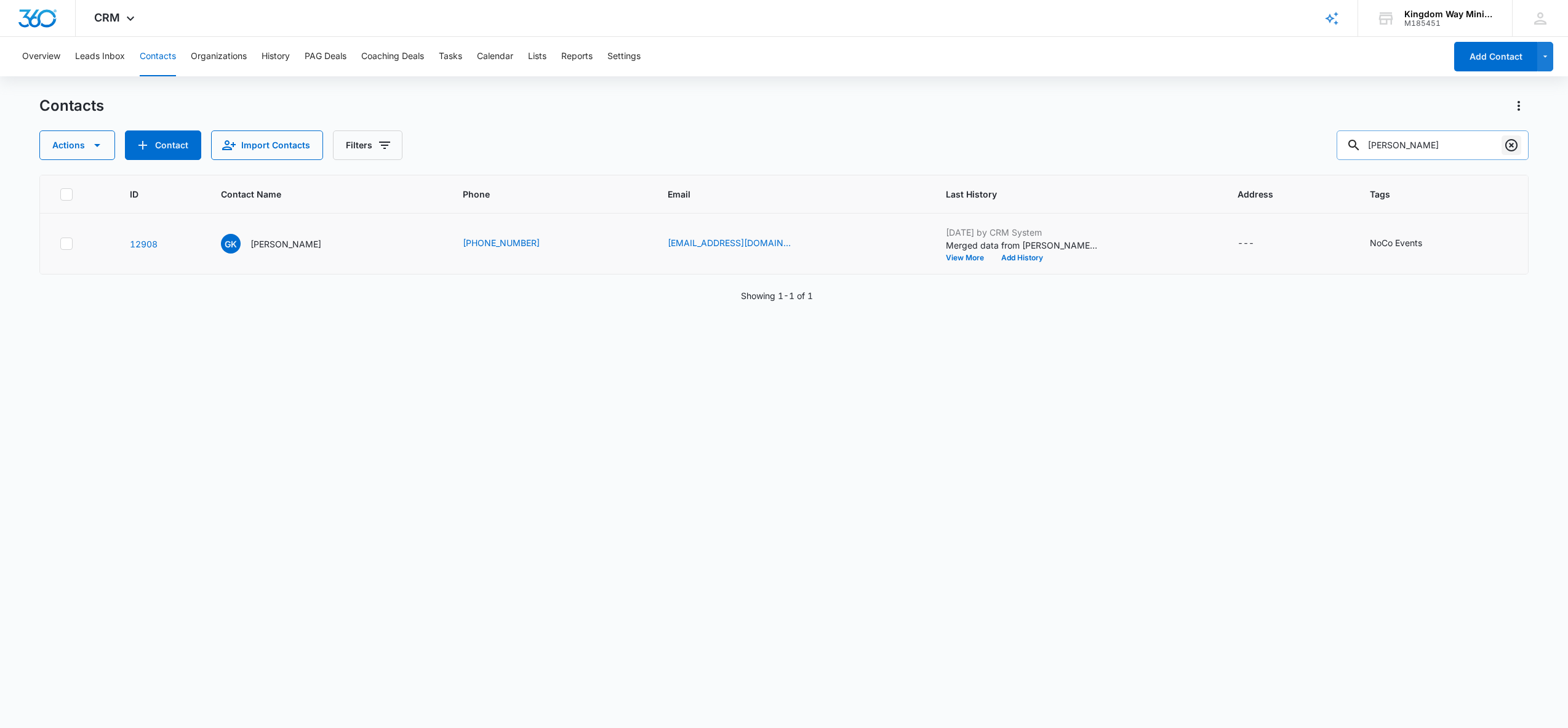
click at [1517, 143] on icon "Clear" at bounding box center [1511, 145] width 12 height 12
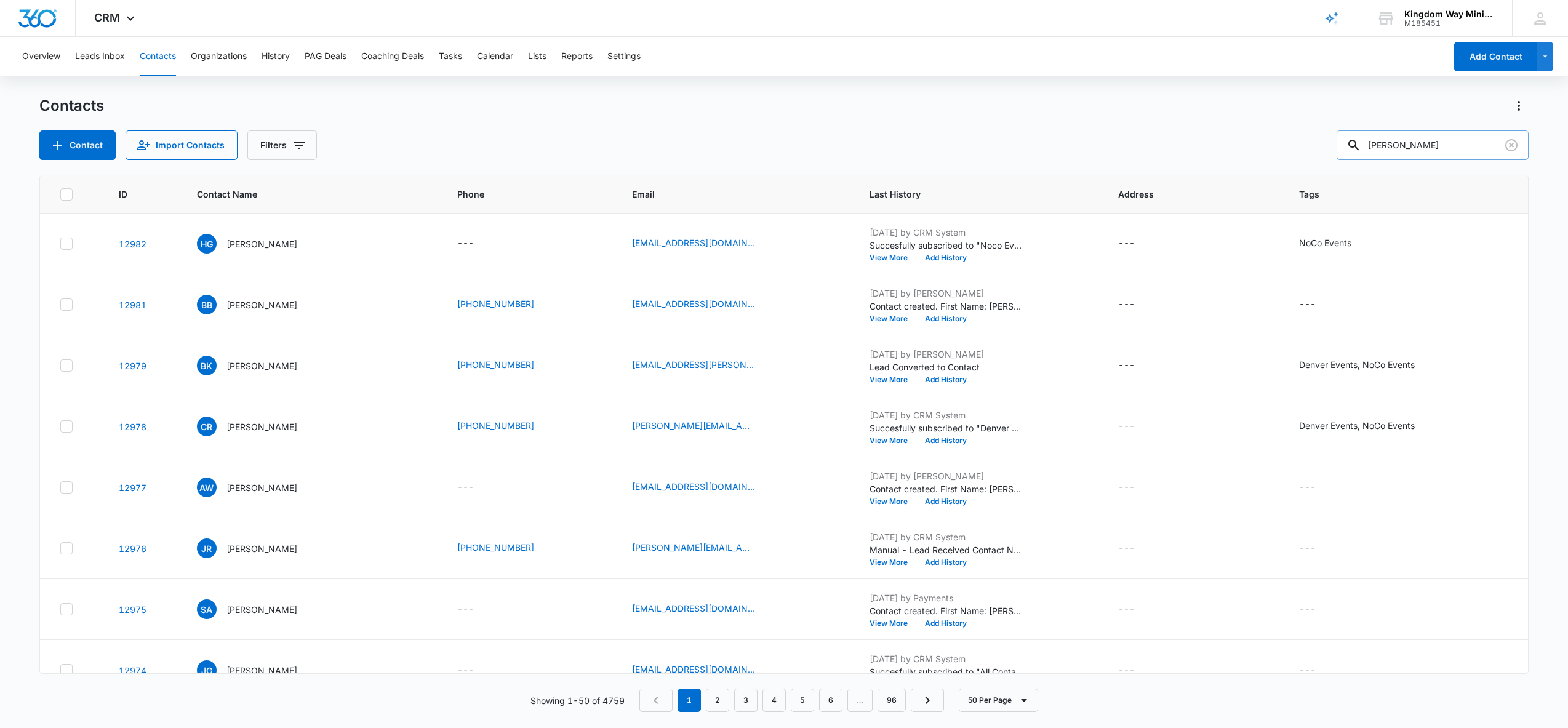
type input "[PERSON_NAME]"
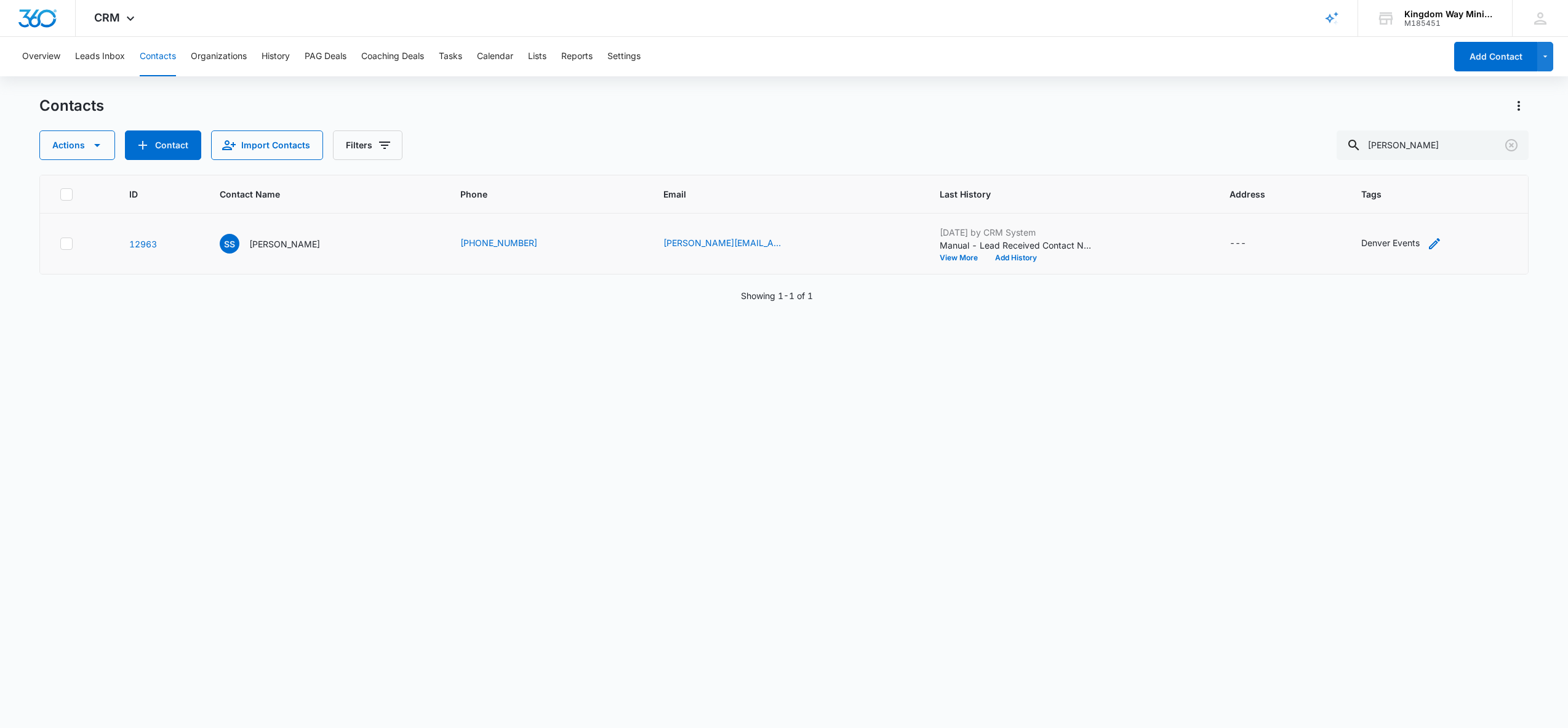
click at [1431, 245] on icon "Tags - Denver Events - Select to Edit Field" at bounding box center [1434, 243] width 11 height 11
click at [1430, 165] on input "text" at bounding box center [1431, 164] width 2 height 13
type input "noco"
click at [1399, 211] on p "NoCo Events" at bounding box center [1378, 208] width 52 height 13
click at [1536, 191] on div "Tags option NoCo Events, selected. NoCo Events selected, 1 of 1. Use Up and Dow…" at bounding box center [1435, 174] width 225 height 114
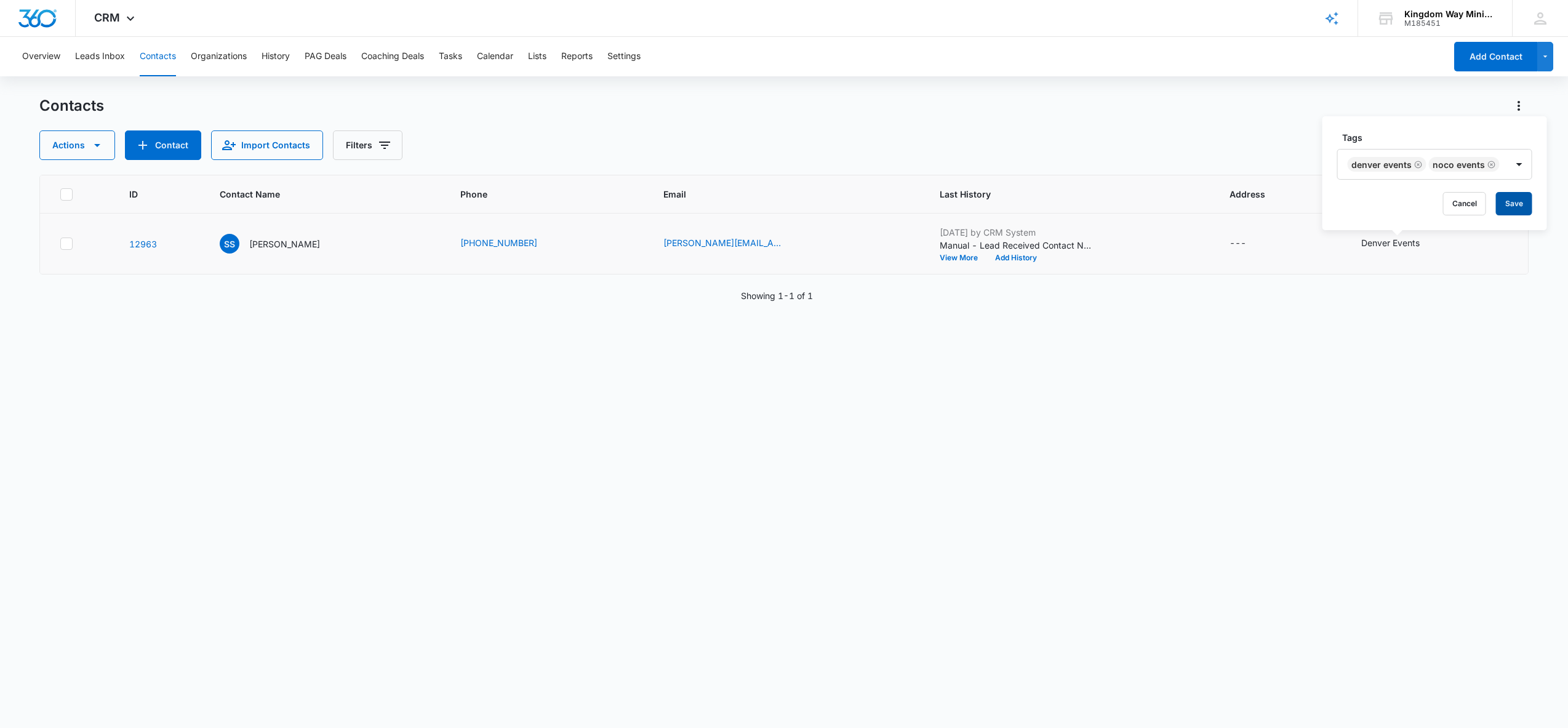
click at [1504, 205] on button "Save" at bounding box center [1514, 203] width 36 height 23
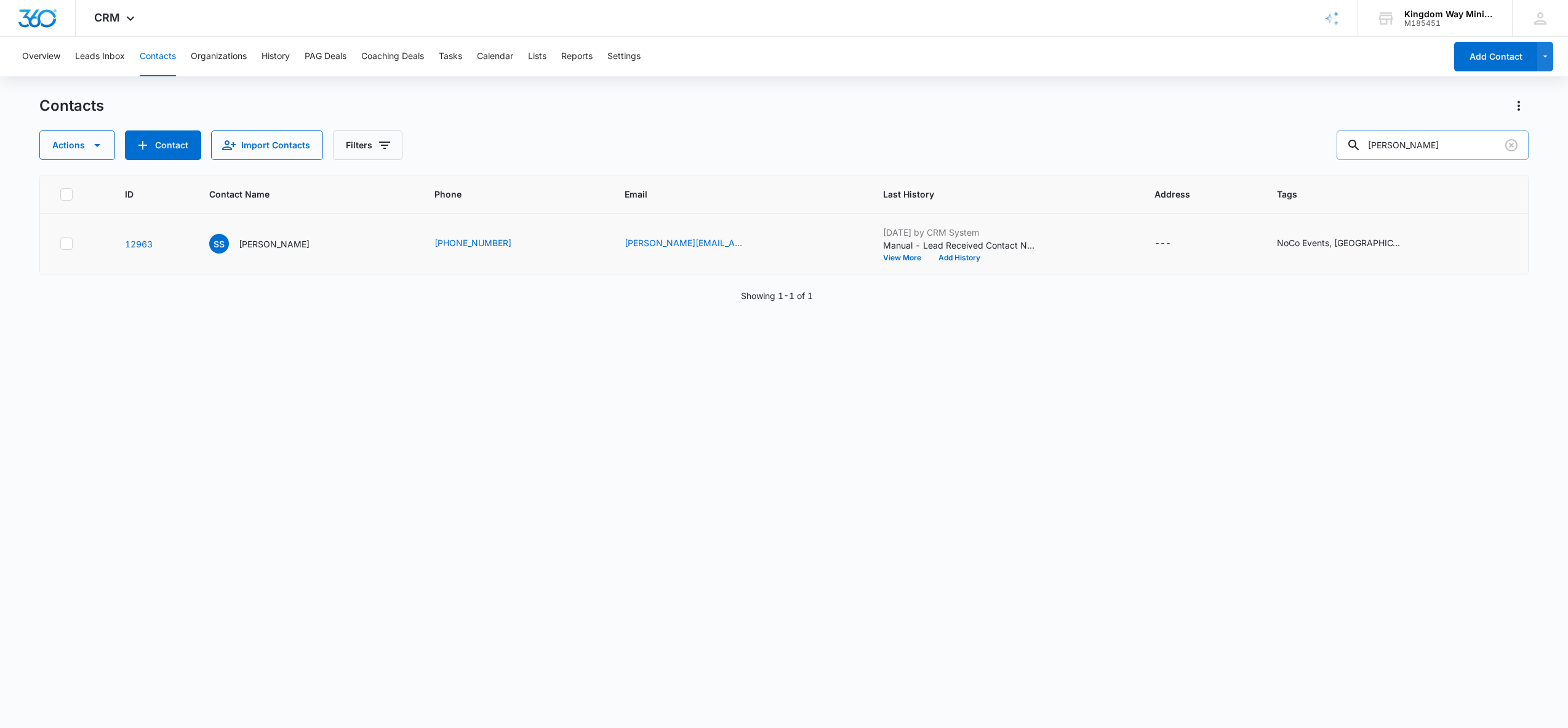
drag, startPoint x: 1459, startPoint y: 148, endPoint x: 1377, endPoint y: 147, distance: 82.0
click at [1377, 147] on div "[PERSON_NAME]" at bounding box center [1432, 145] width 192 height 30
type input "wolnick"
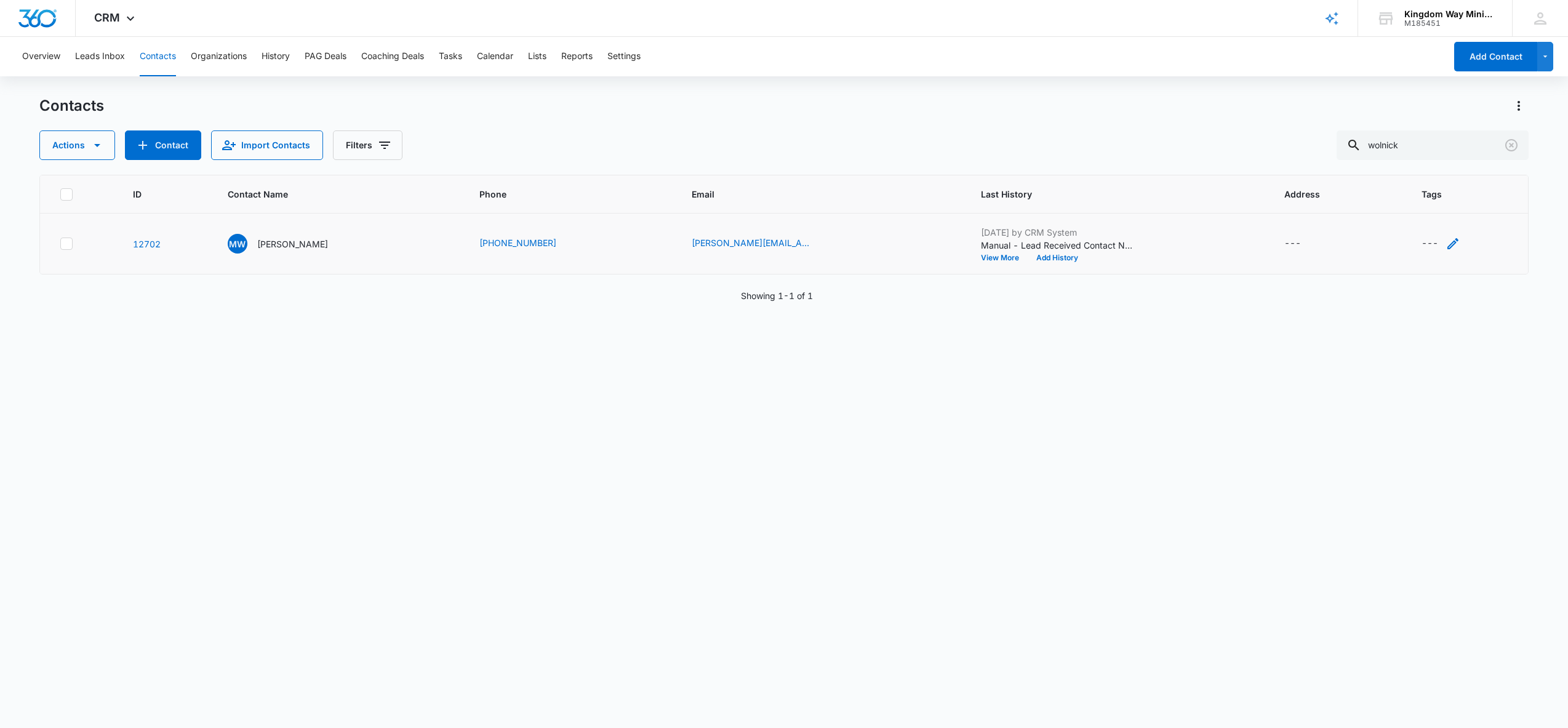
click at [1430, 241] on div "---" at bounding box center [1430, 244] width 17 height 15
click at [1413, 164] on div at bounding box center [1417, 165] width 20 height 16
type input "noco"
click at [1425, 216] on p "NoCo Events" at bounding box center [1424, 214] width 28 height 26
click at [1515, 184] on div "Tags option NoCo Events, selected. NoCo Events selected, 1 of 1. Use Up and Dow…" at bounding box center [1451, 174] width 143 height 114
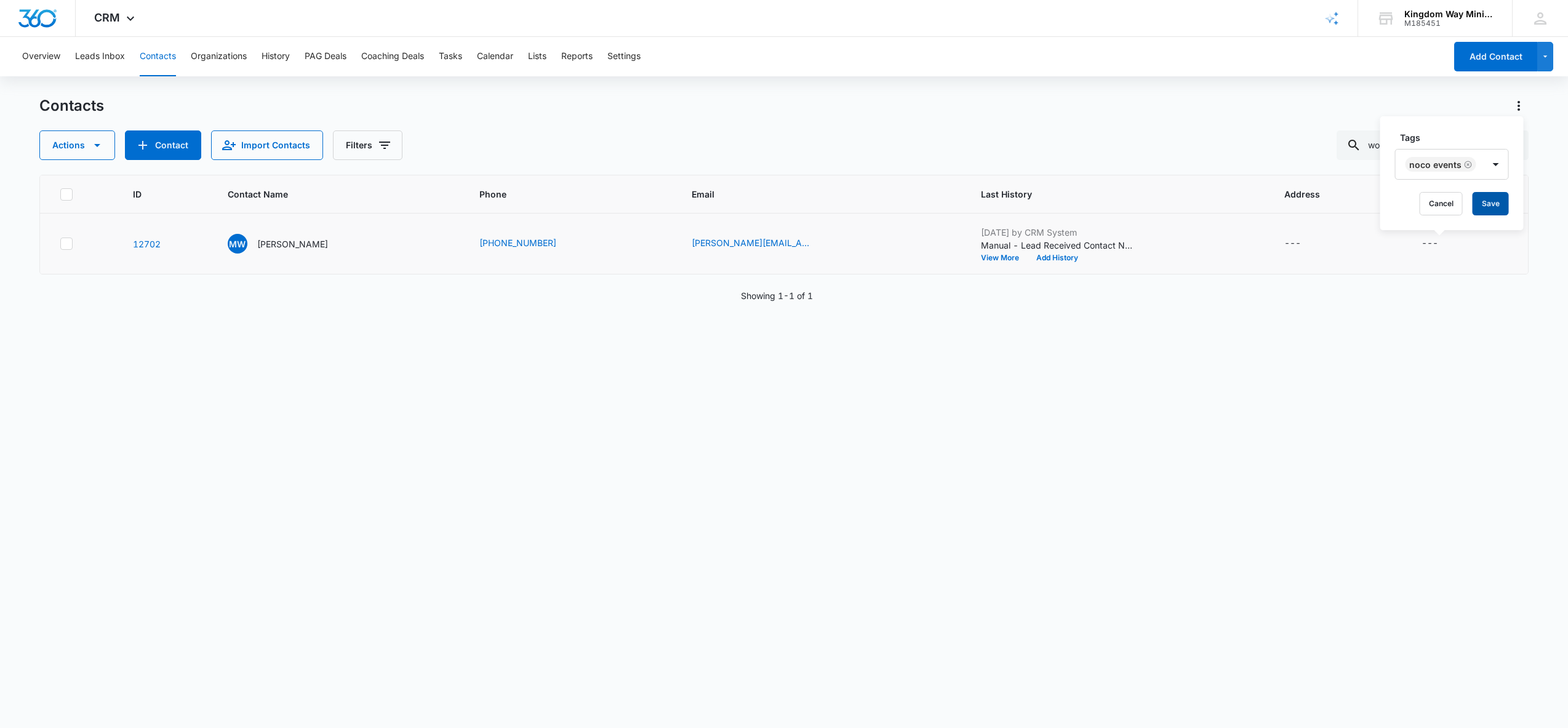
click at [1491, 205] on button "Save" at bounding box center [1491, 203] width 36 height 23
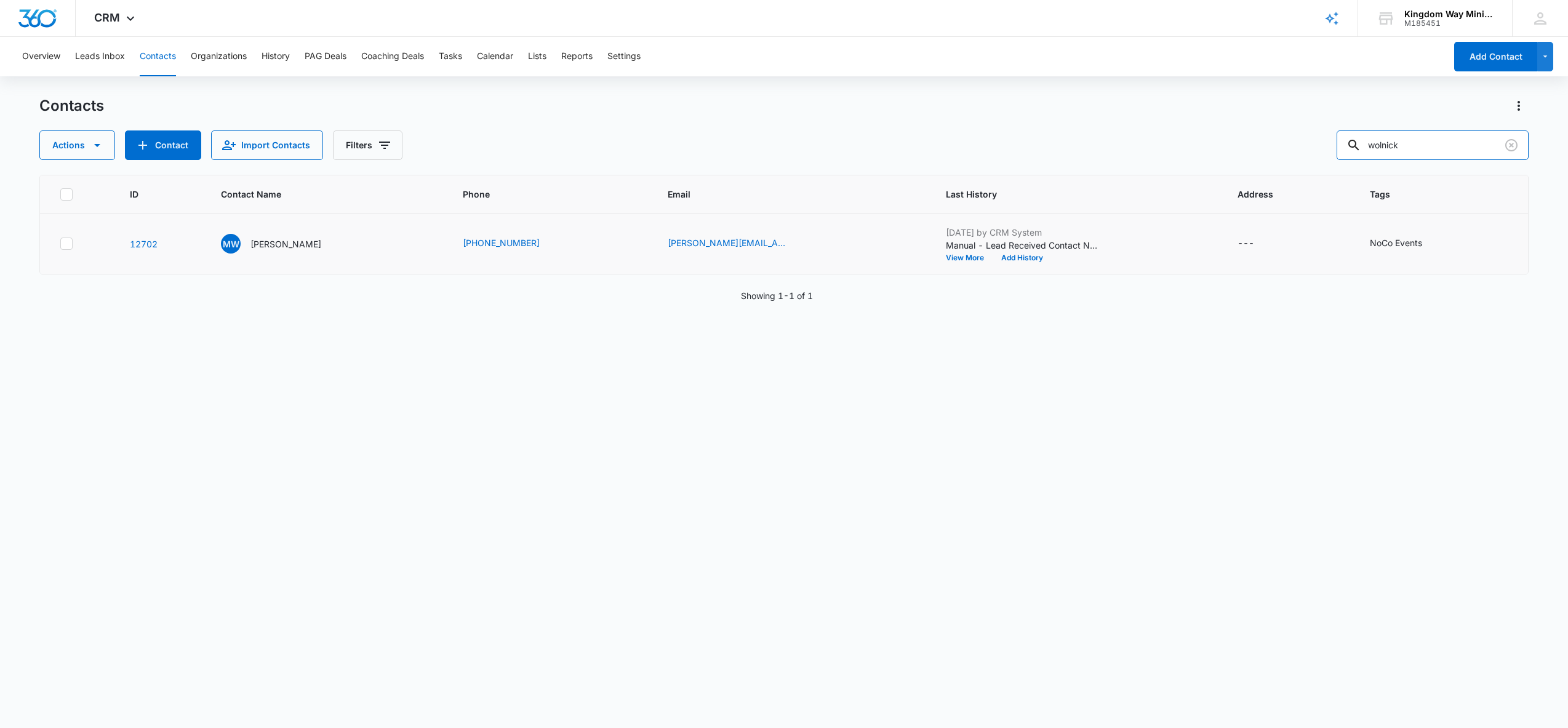
drag, startPoint x: 1432, startPoint y: 150, endPoint x: 1339, endPoint y: 144, distance: 93.2
click at [1339, 144] on div "Actions Contact Import Contacts Filters wolnick" at bounding box center [784, 145] width 1490 height 30
type input "[PERSON_NAME]"
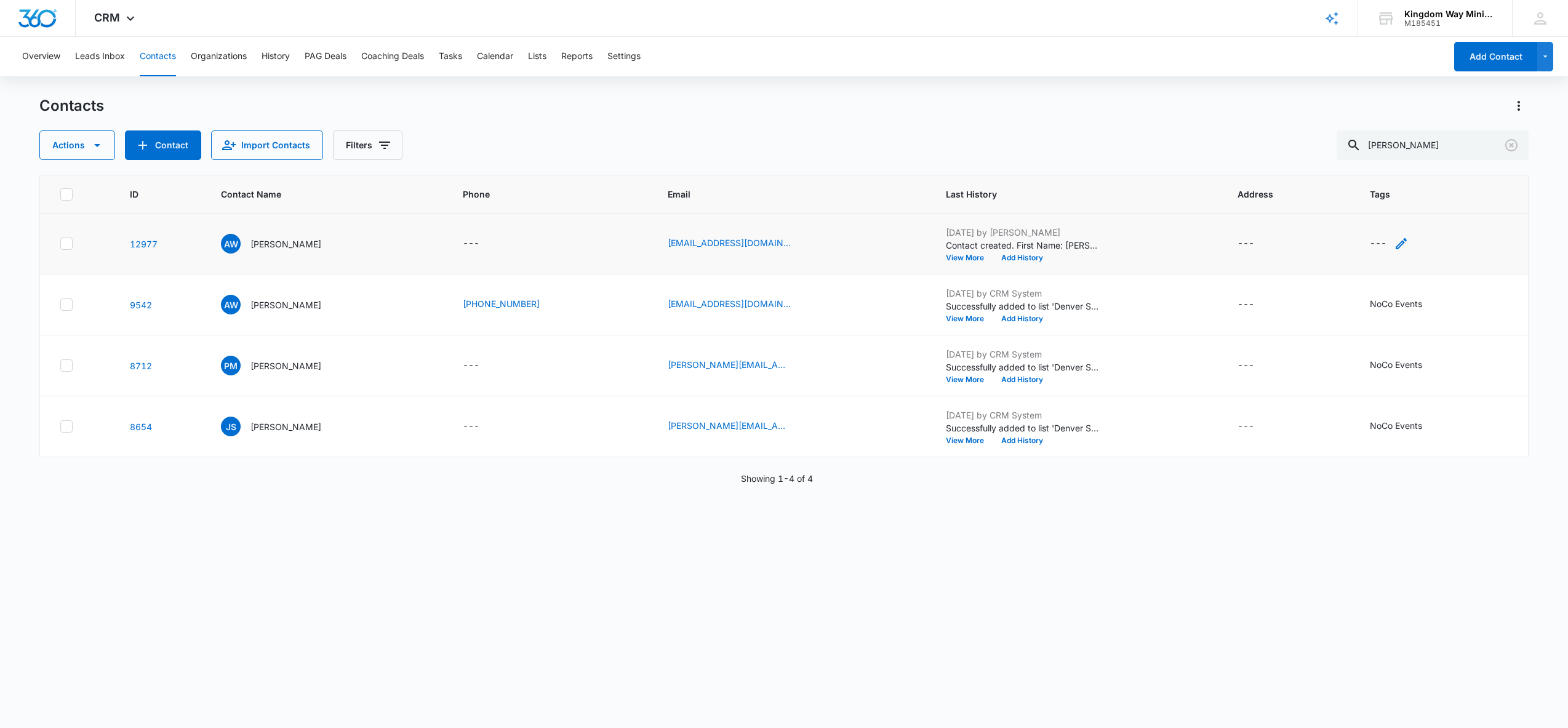
click at [1404, 243] on icon "Tags - - Select to Edit Field" at bounding box center [1401, 244] width 15 height 15
click at [1363, 166] on div at bounding box center [1365, 165] width 20 height 16
type input "noco"
click at [1370, 217] on p "NoCo Events" at bounding box center [1373, 214] width 28 height 26
click at [1465, 188] on div "Tags NoCo Events Cancel Save" at bounding box center [1400, 174] width 143 height 114
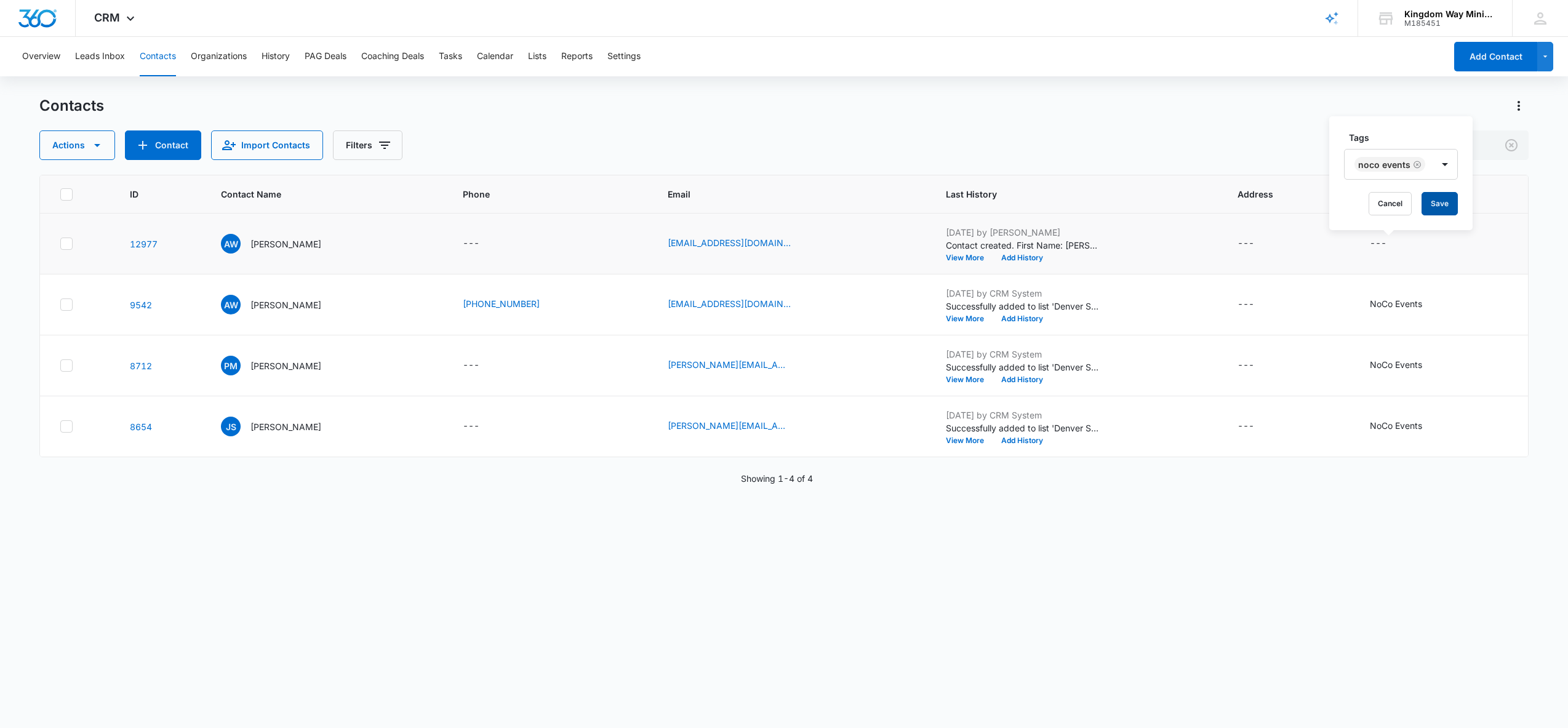
click at [1449, 201] on button "Save" at bounding box center [1440, 203] width 36 height 23
drag, startPoint x: 1427, startPoint y: 140, endPoint x: 1337, endPoint y: 143, distance: 90.0
click at [1338, 143] on div "Actions Contact Import Contacts Filters [PERSON_NAME]" at bounding box center [784, 145] width 1490 height 30
type input "rosenberr"
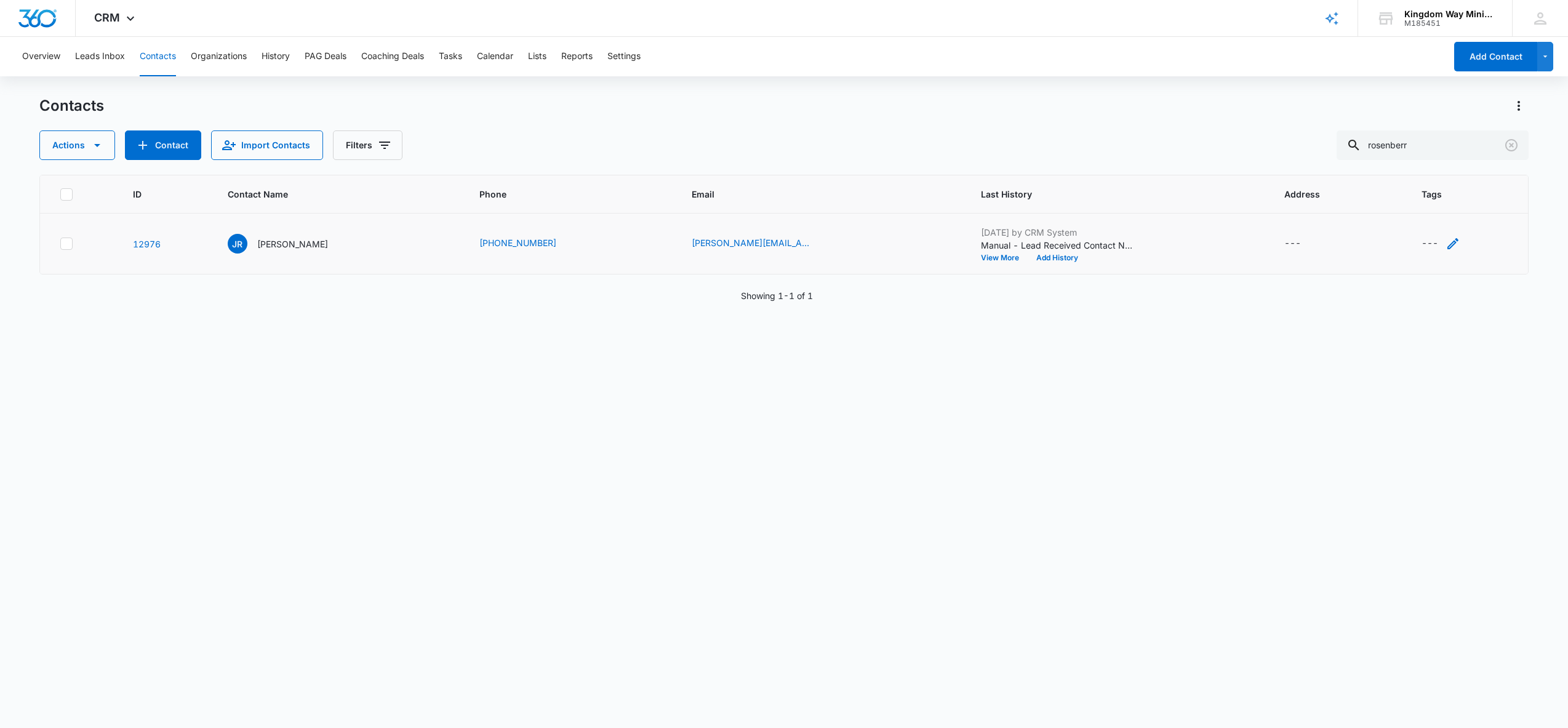
click at [1442, 245] on div "---" at bounding box center [1441, 244] width 39 height 15
click at [1416, 163] on div at bounding box center [1417, 165] width 20 height 16
type input "noco"
click at [1425, 210] on p "NoCo Events" at bounding box center [1424, 214] width 28 height 26
click at [1518, 197] on div "Tags NoCo Events Cancel Save" at bounding box center [1451, 174] width 143 height 114
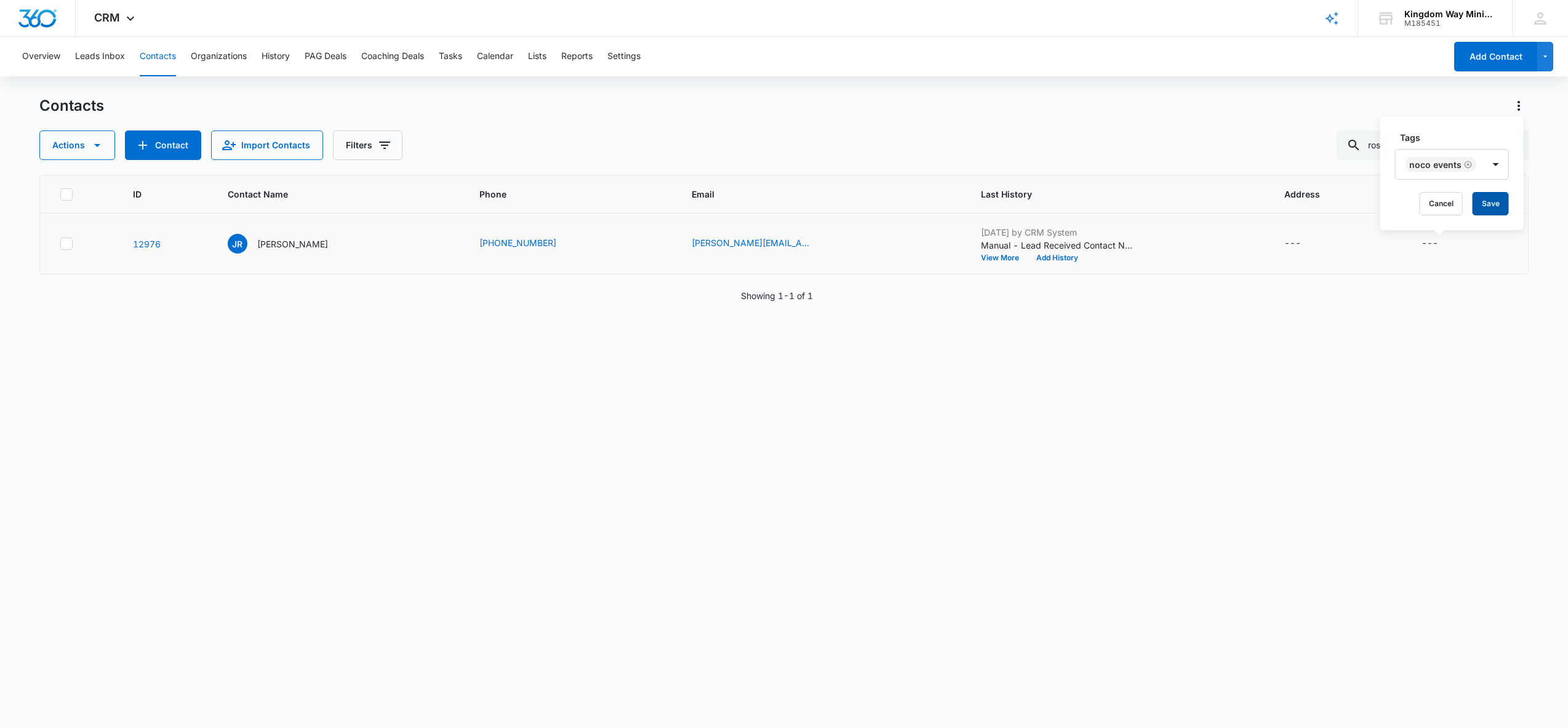
click at [1491, 208] on button "Save" at bounding box center [1491, 203] width 36 height 23
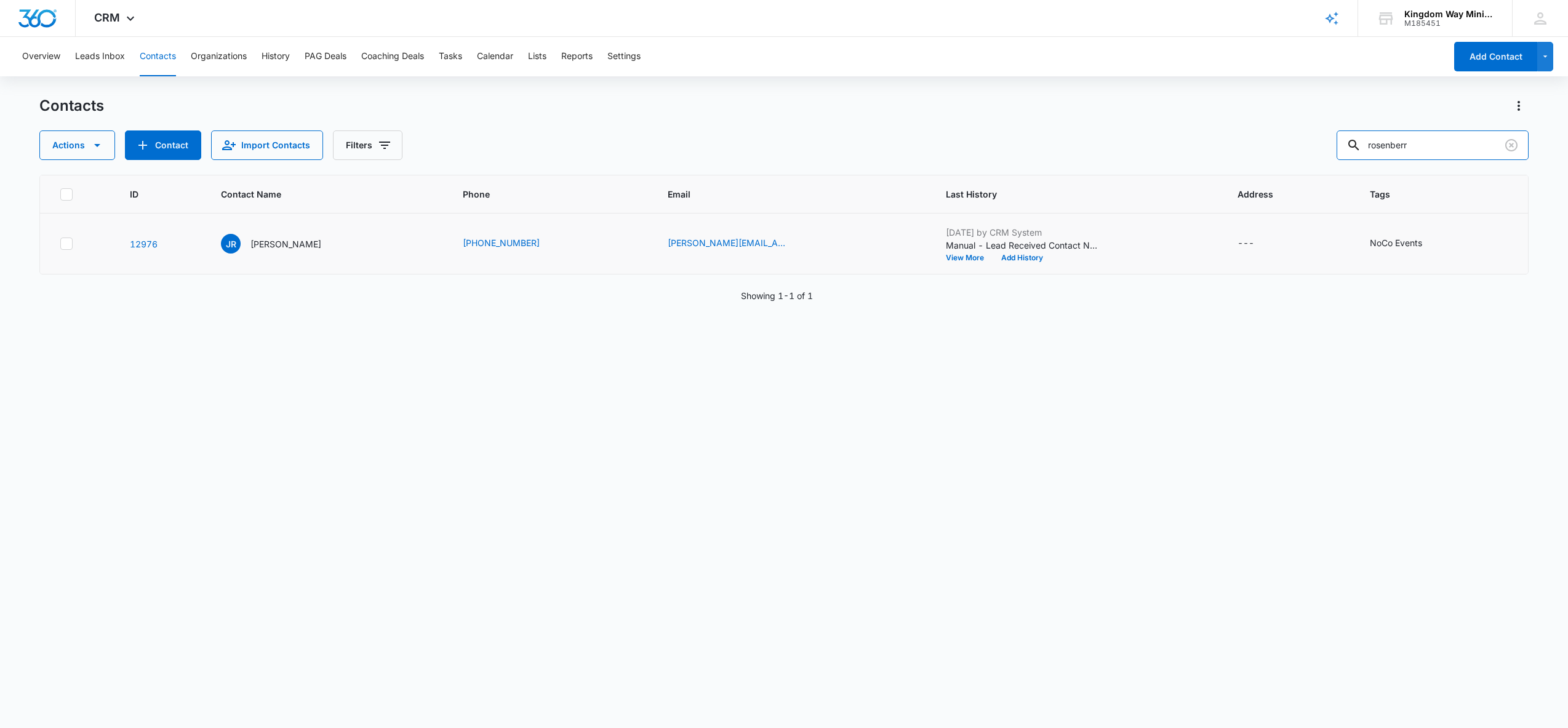
drag, startPoint x: 1446, startPoint y: 147, endPoint x: 1300, endPoint y: 147, distance: 146.0
click at [1300, 147] on div "Actions Contact Import Contacts Filters rosenberr" at bounding box center [784, 145] width 1490 height 30
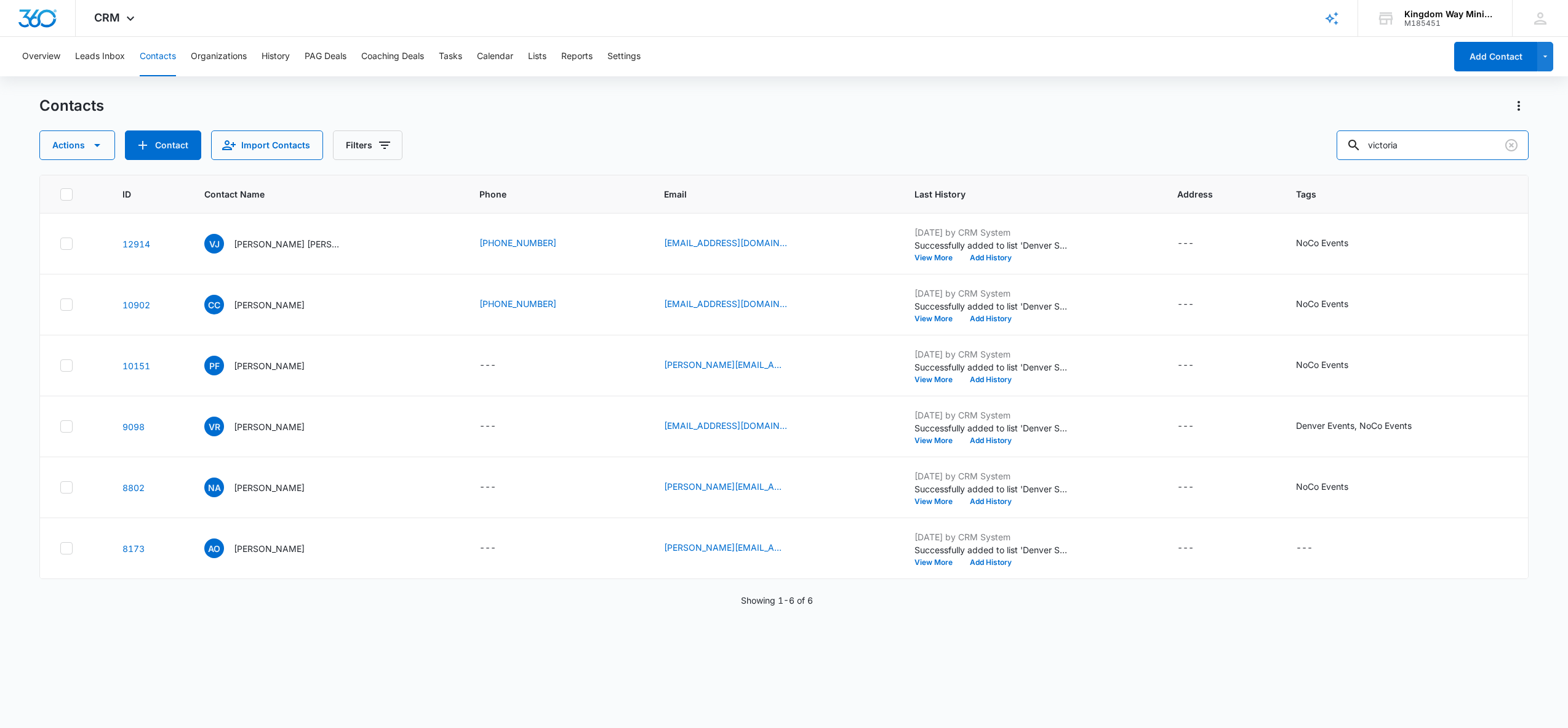
drag, startPoint x: 1435, startPoint y: 145, endPoint x: 1365, endPoint y: 144, distance: 70.0
click at [1365, 145] on div "Actions Contact Import Contacts Filters [GEOGRAPHIC_DATA]" at bounding box center [784, 145] width 1490 height 30
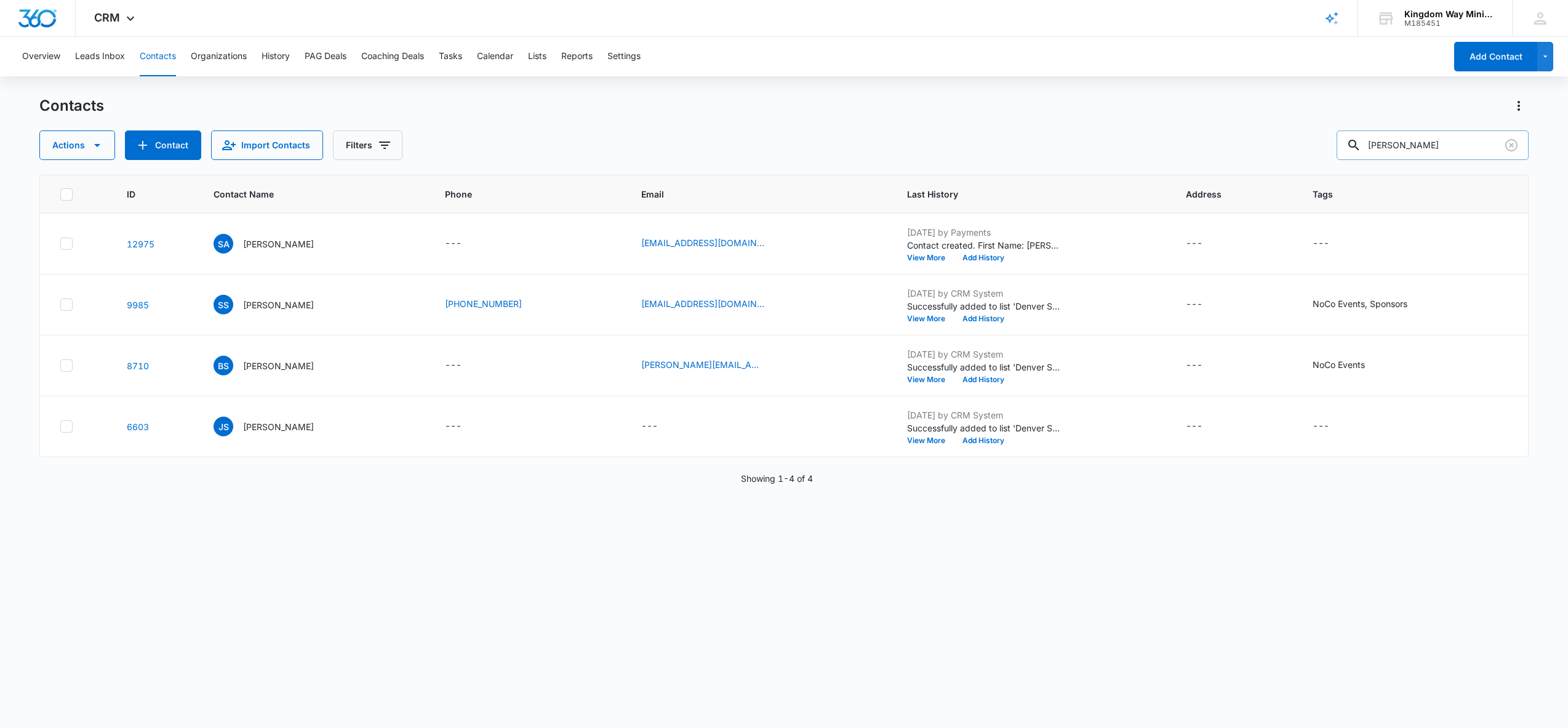
drag, startPoint x: 1435, startPoint y: 146, endPoint x: 1383, endPoint y: 145, distance: 52.0
click at [1383, 145] on div "[PERSON_NAME]" at bounding box center [1432, 145] width 192 height 30
type input "[PERSON_NAME]"
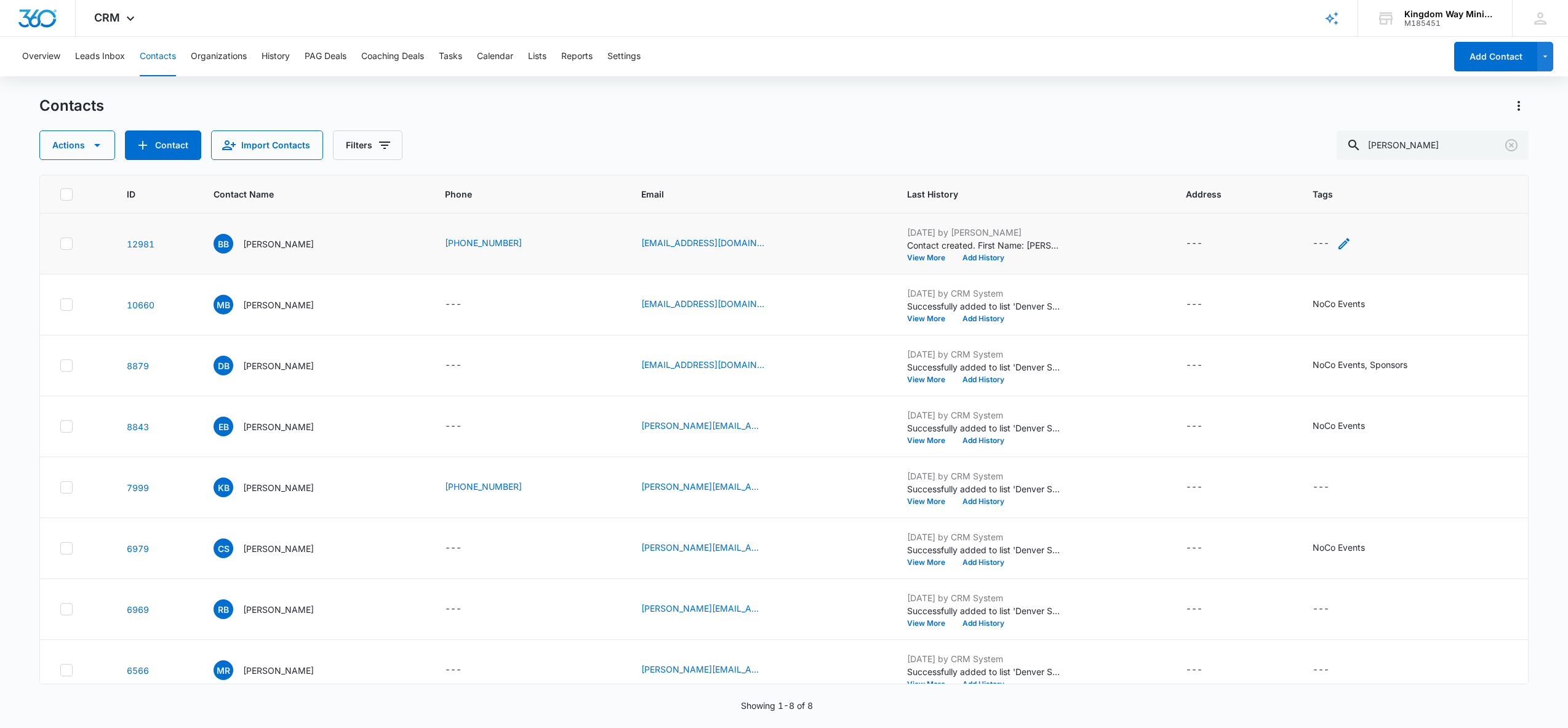
click at [1322, 245] on div "---" at bounding box center [1332, 244] width 39 height 15
click at [1304, 163] on div at bounding box center [1300, 165] width 20 height 16
type input "noco"
click at [1295, 216] on p "NoCo Events" at bounding box center [1307, 214] width 28 height 26
click at [1398, 182] on div "Tags option NoCo Events, selected. NoCo Events selected, 1 of 1. Use Up and Dow…" at bounding box center [1335, 174] width 143 height 114
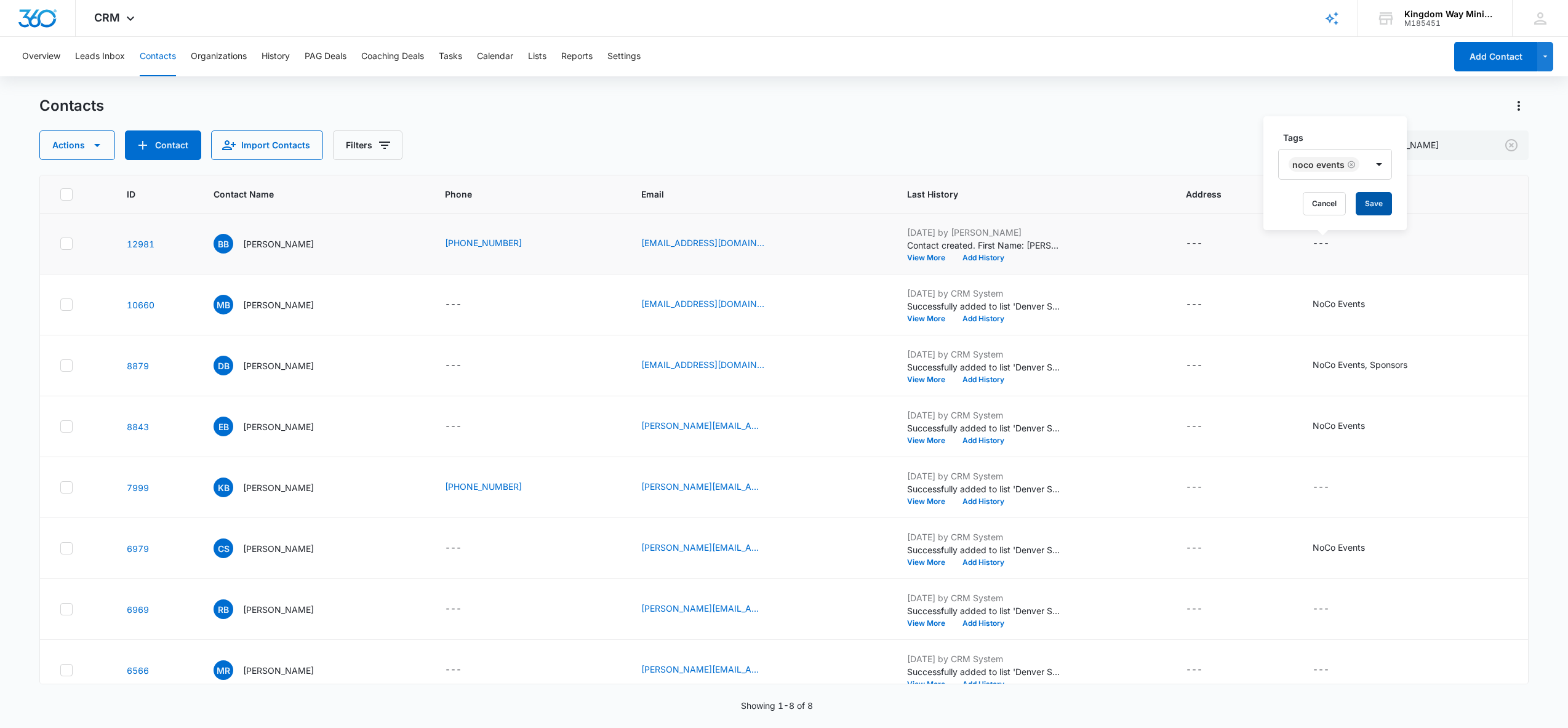
click at [1373, 203] on button "Save" at bounding box center [1374, 203] width 36 height 23
click at [1512, 144] on icon "Clear" at bounding box center [1511, 145] width 12 height 12
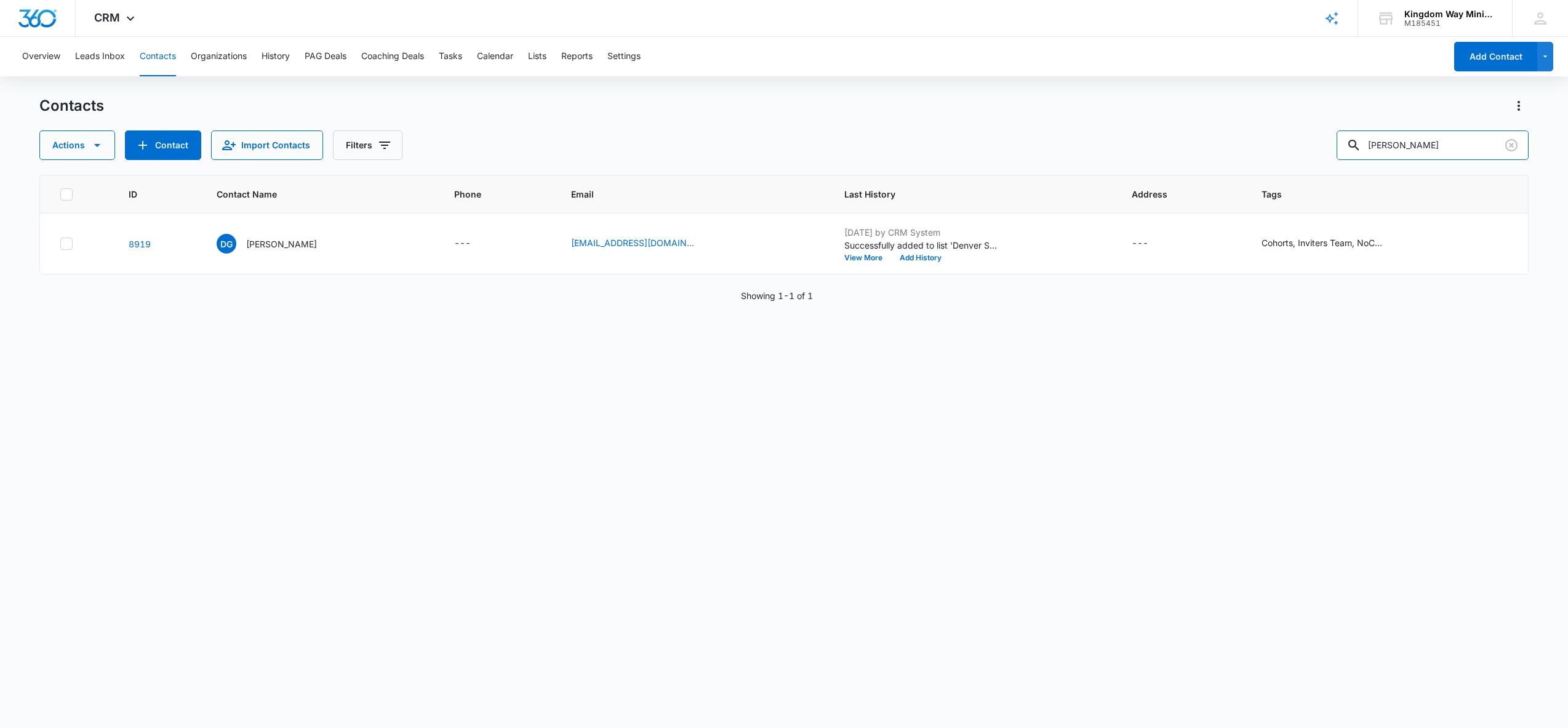
drag, startPoint x: 1456, startPoint y: 147, endPoint x: 1346, endPoint y: 147, distance: 110.0
click at [1346, 147] on div "Actions Contact Import Contacts Filters [PERSON_NAME]" at bounding box center [784, 145] width 1490 height 30
type input "h"
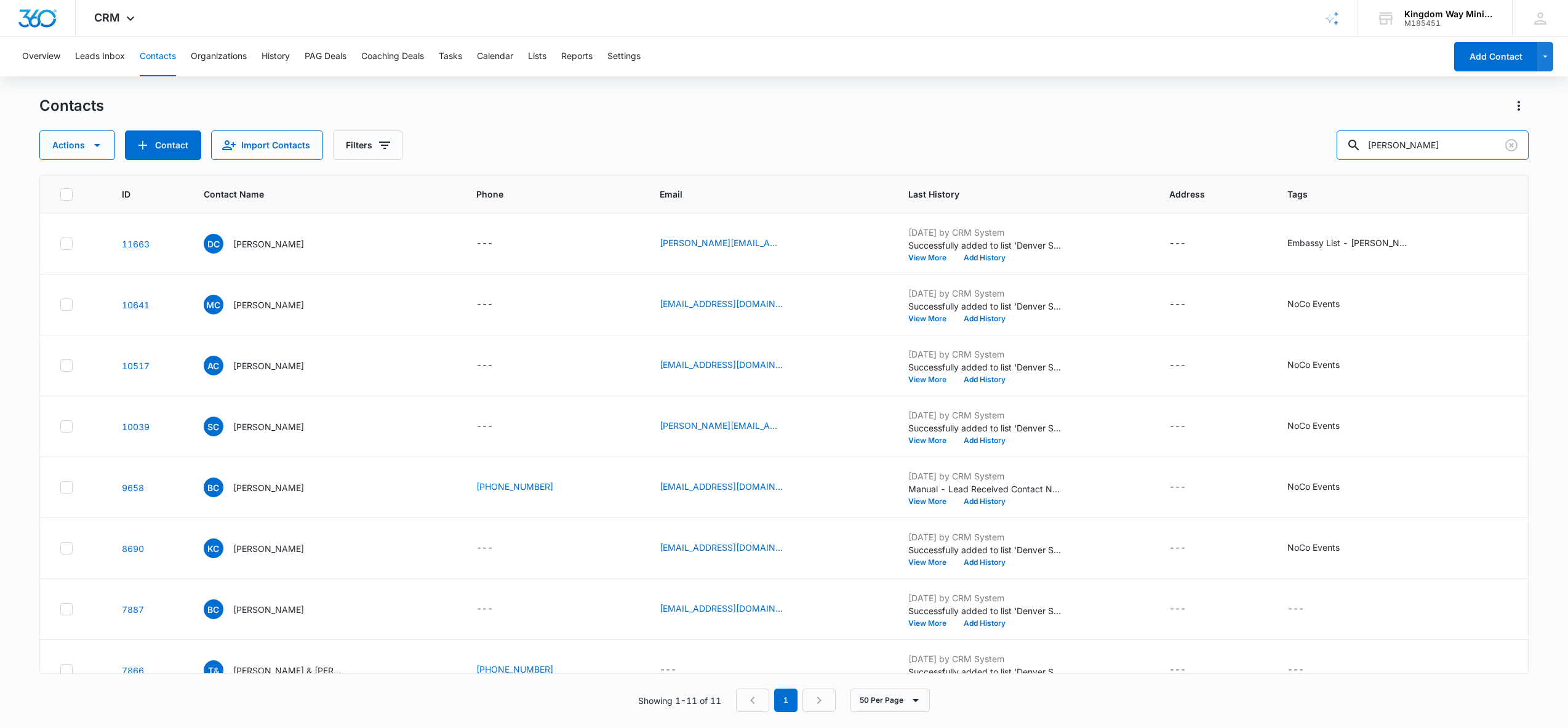
drag, startPoint x: 1441, startPoint y: 145, endPoint x: 1298, endPoint y: 143, distance: 143.0
click at [1298, 143] on div "Actions Contact Import Contacts Filters [PERSON_NAME]" at bounding box center [784, 145] width 1490 height 30
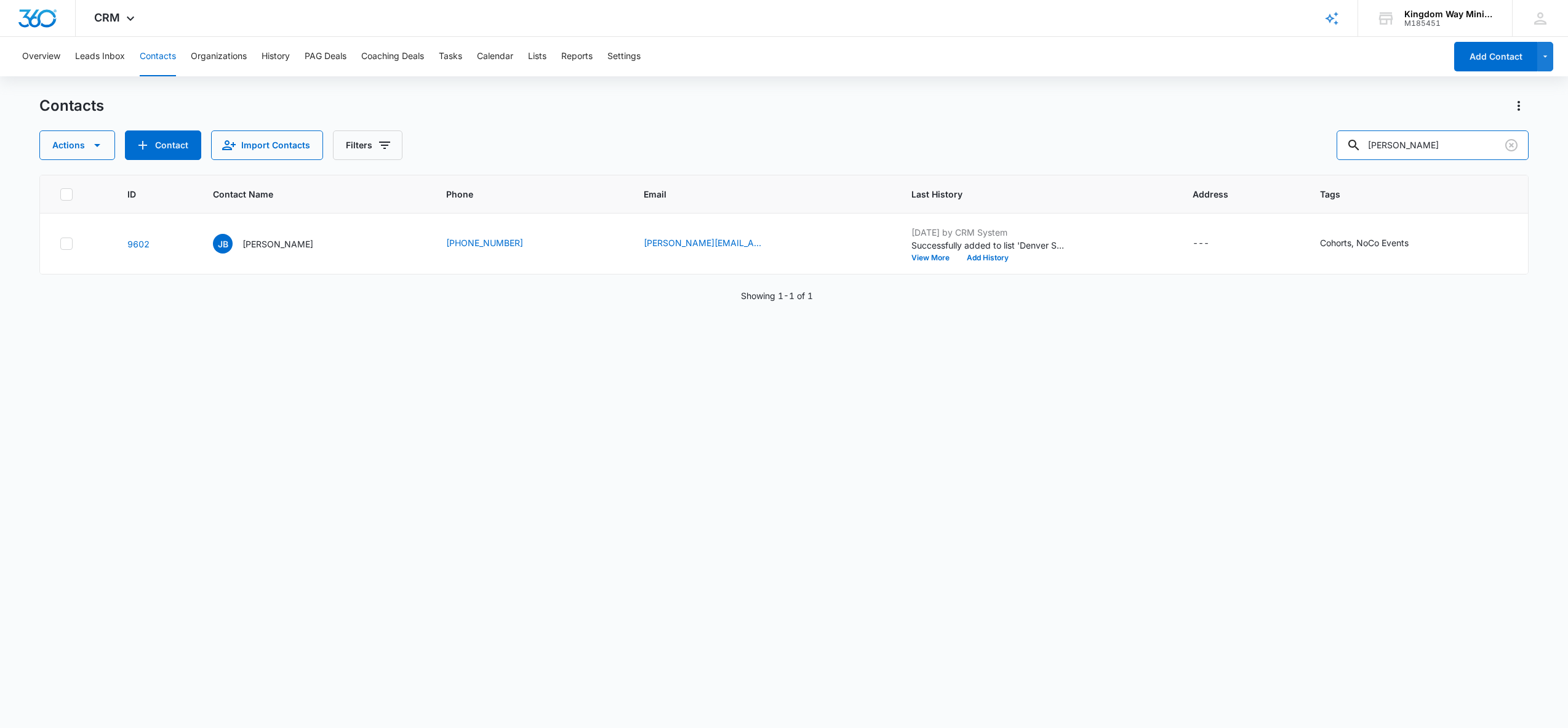
drag, startPoint x: 1443, startPoint y: 138, endPoint x: 1359, endPoint y: 147, distance: 84.5
click at [1359, 147] on div "Actions Contact Import Contacts Filters [PERSON_NAME]" at bounding box center [784, 145] width 1490 height 30
type input "[PERSON_NAME]"
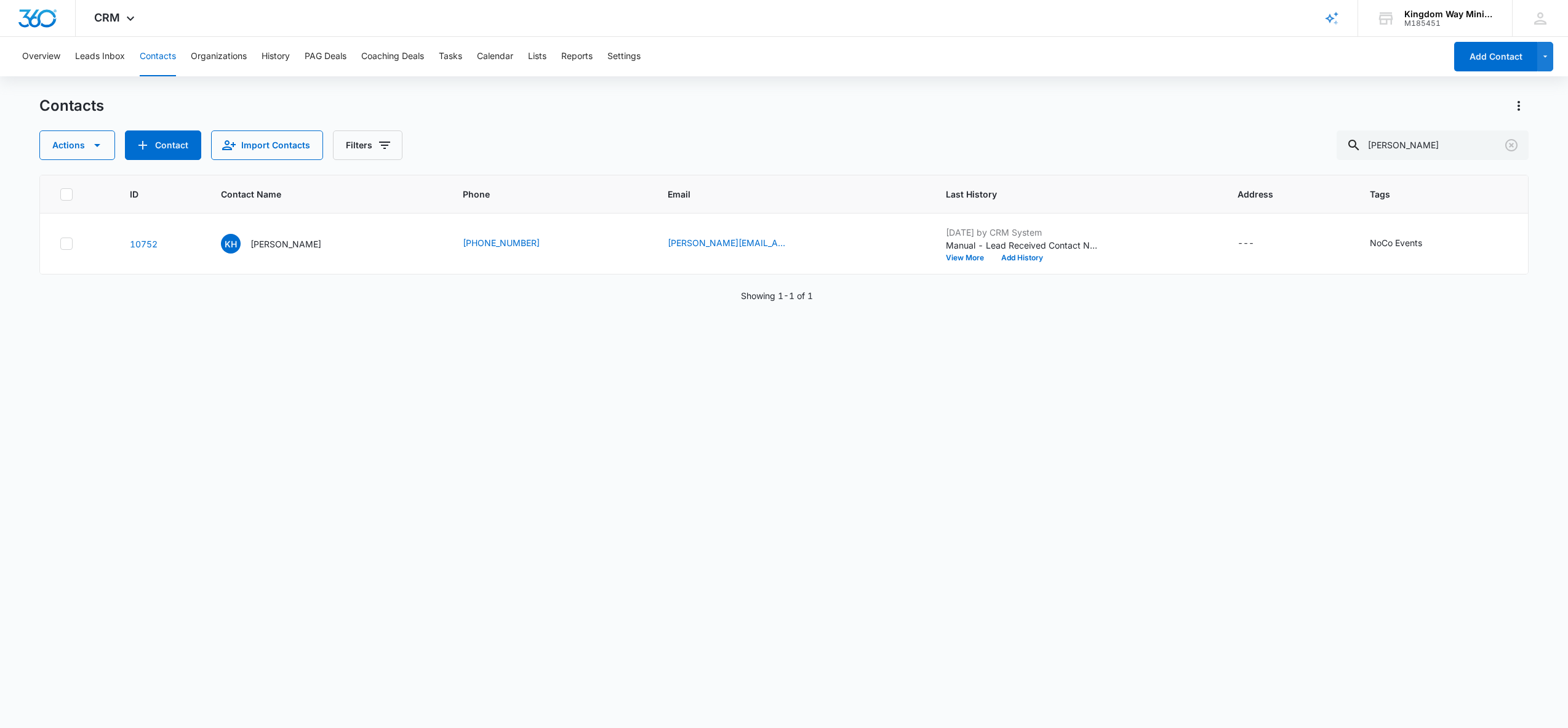
click at [1430, 244] on icon "Tags - NoCo Events - Select to Edit Field" at bounding box center [1437, 244] width 15 height 15
click at [1423, 168] on div "NoCo Events" at bounding box center [1388, 164] width 88 height 30
type input "coachin"
click at [1391, 216] on div "Coaching" at bounding box center [1416, 208] width 145 height 23
click at [1519, 199] on div "Tags NoCo Events Coaching Cancel Save" at bounding box center [1431, 174] width 203 height 114
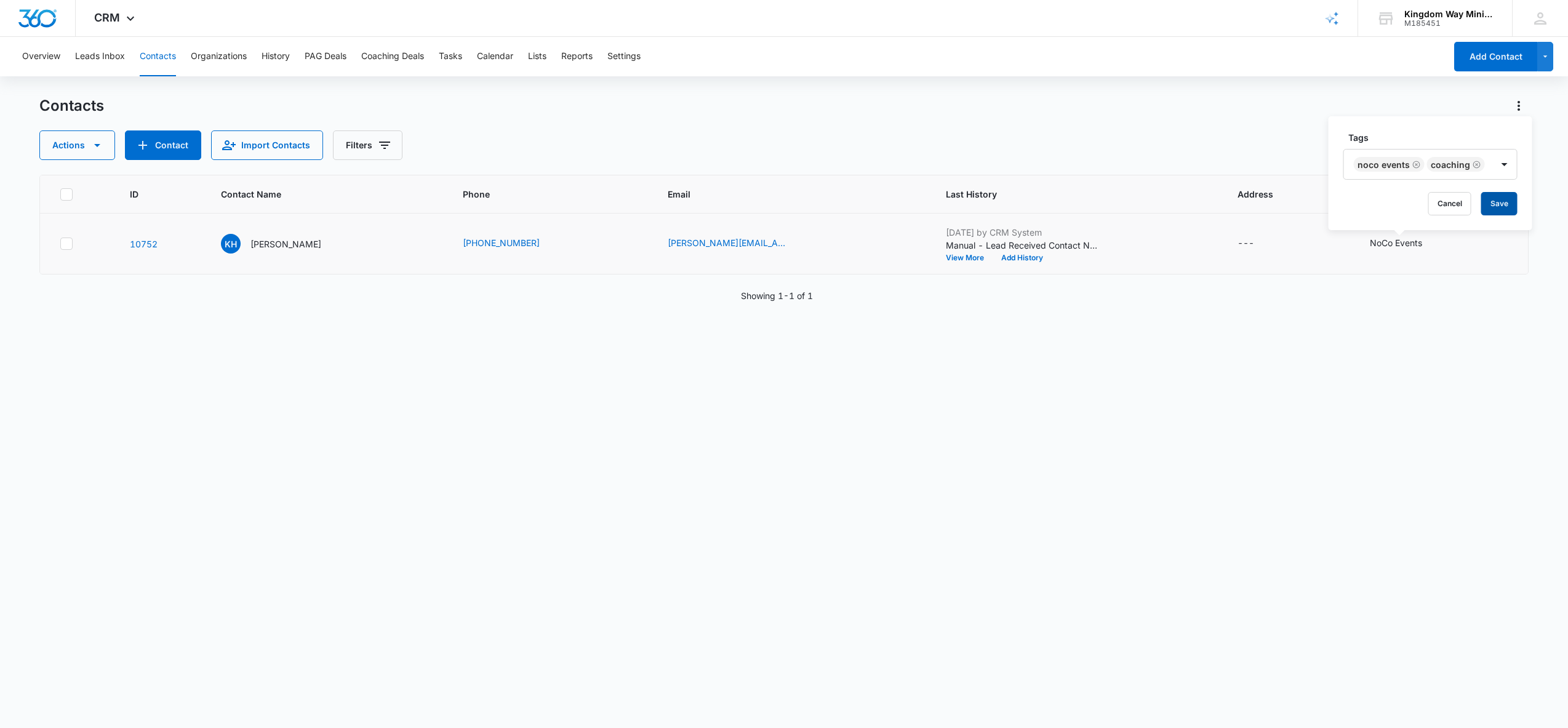
click at [1500, 203] on button "Save" at bounding box center [1499, 203] width 36 height 23
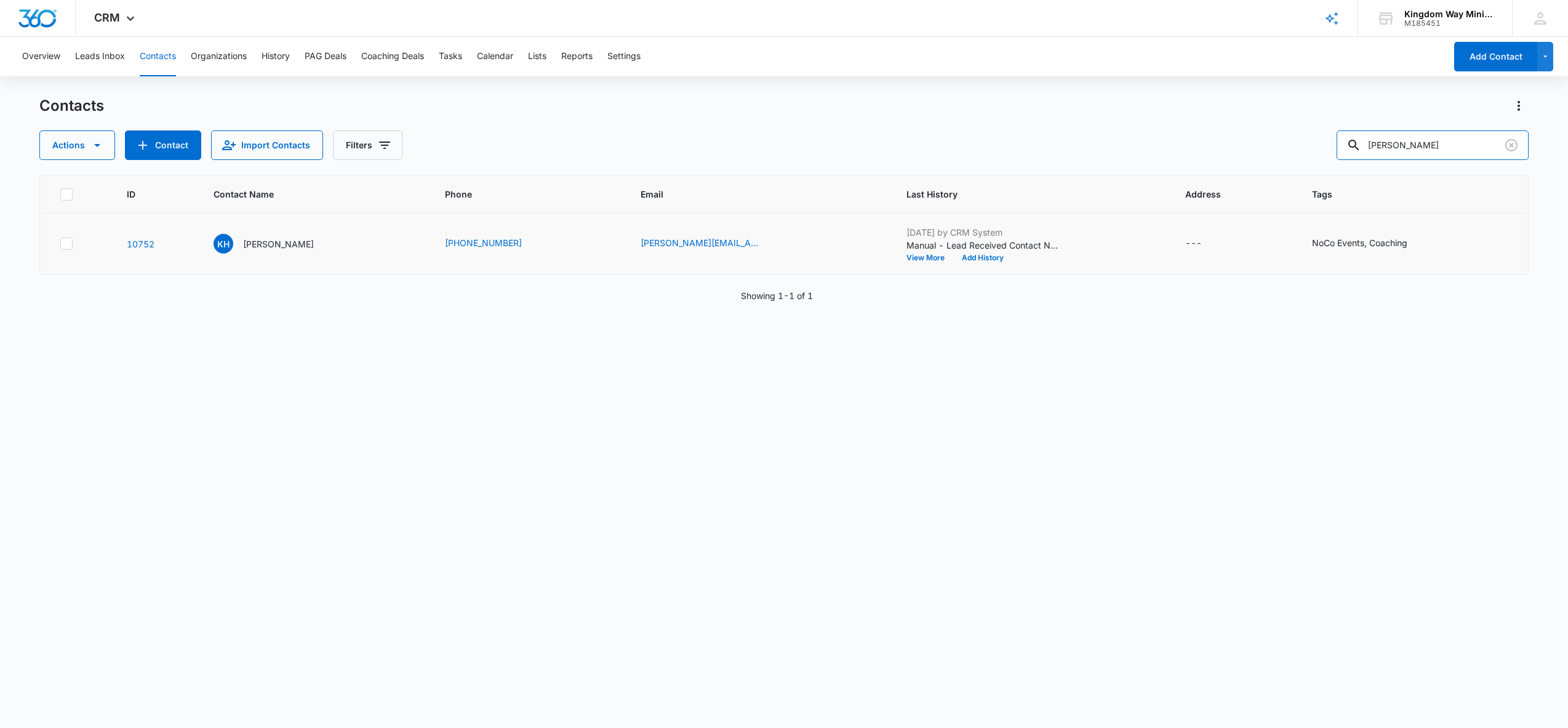
drag, startPoint x: 1453, startPoint y: 143, endPoint x: 1227, endPoint y: 151, distance: 226.1
click at [1228, 151] on div "Actions Contact Import Contacts Filters [PERSON_NAME]" at bounding box center [784, 145] width 1490 height 30
type input "[PERSON_NAME]"
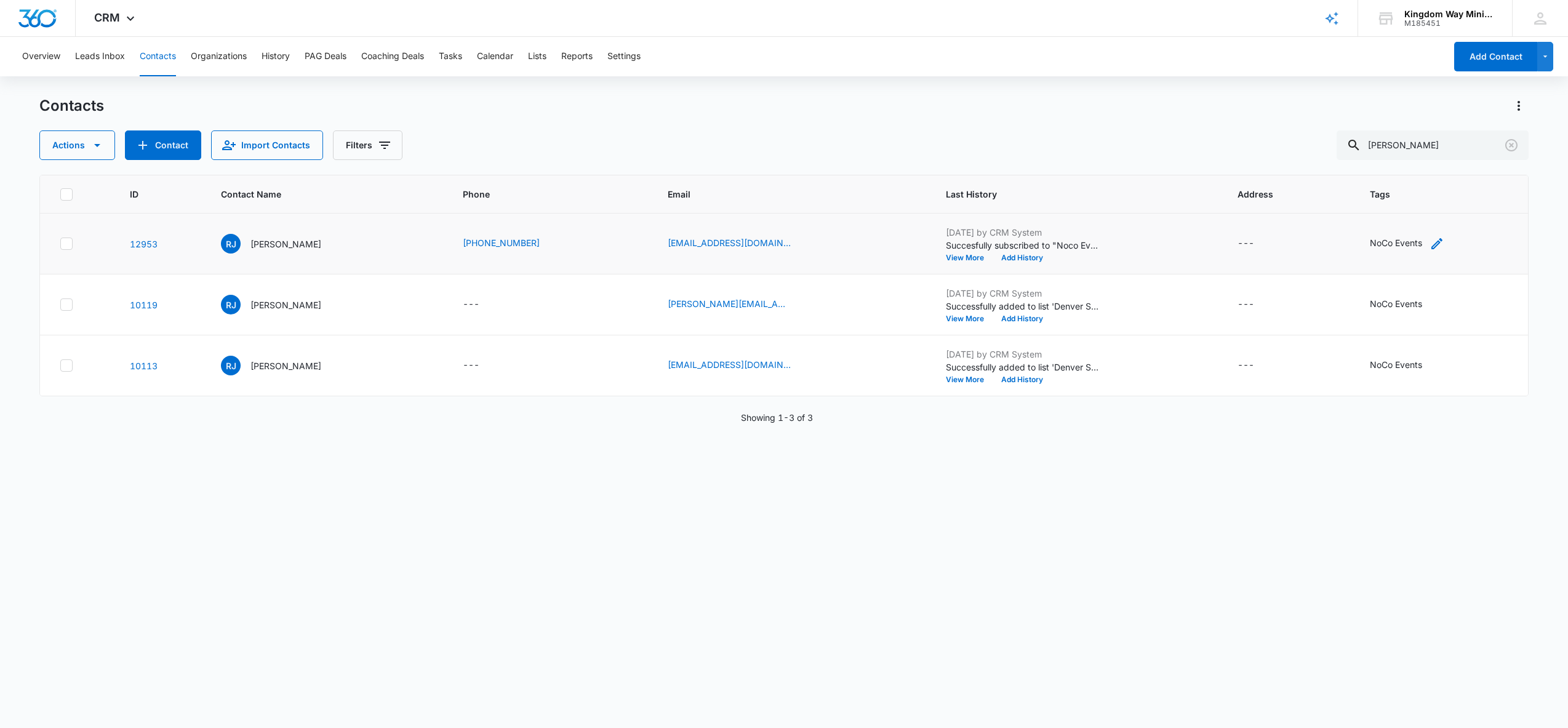
click at [1440, 240] on icon "Tags - NoCo Events - Select to Edit Field" at bounding box center [1437, 244] width 15 height 15
click at [1431, 166] on div "NoCo Events" at bounding box center [1394, 164] width 88 height 30
type input "cohor"
click at [1408, 206] on div "Cohorts" at bounding box center [1416, 208] width 105 height 13
click at [1518, 186] on div "Tags NoCo Events Cohorts Cancel Save" at bounding box center [1432, 174] width 198 height 114
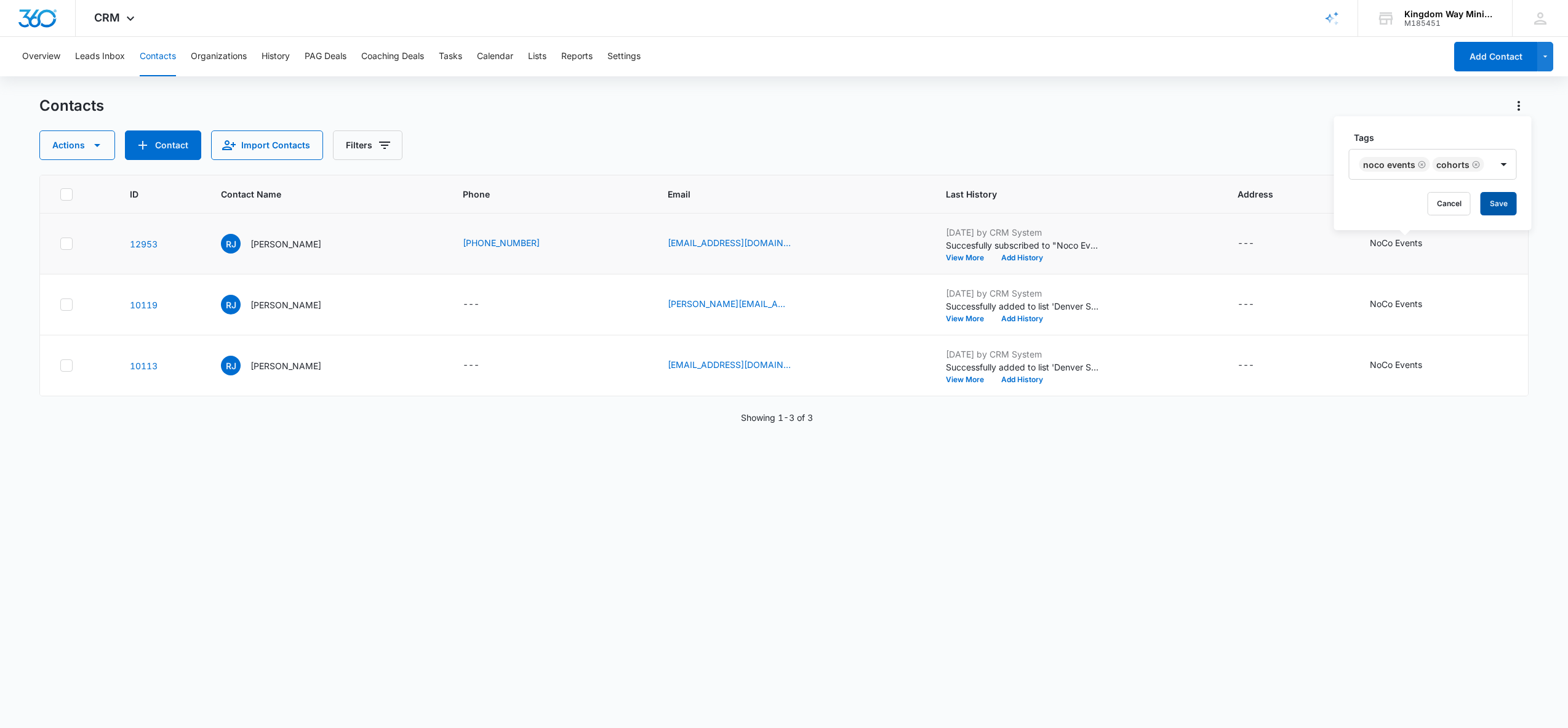
click at [1495, 200] on button "Save" at bounding box center [1499, 203] width 36 height 23
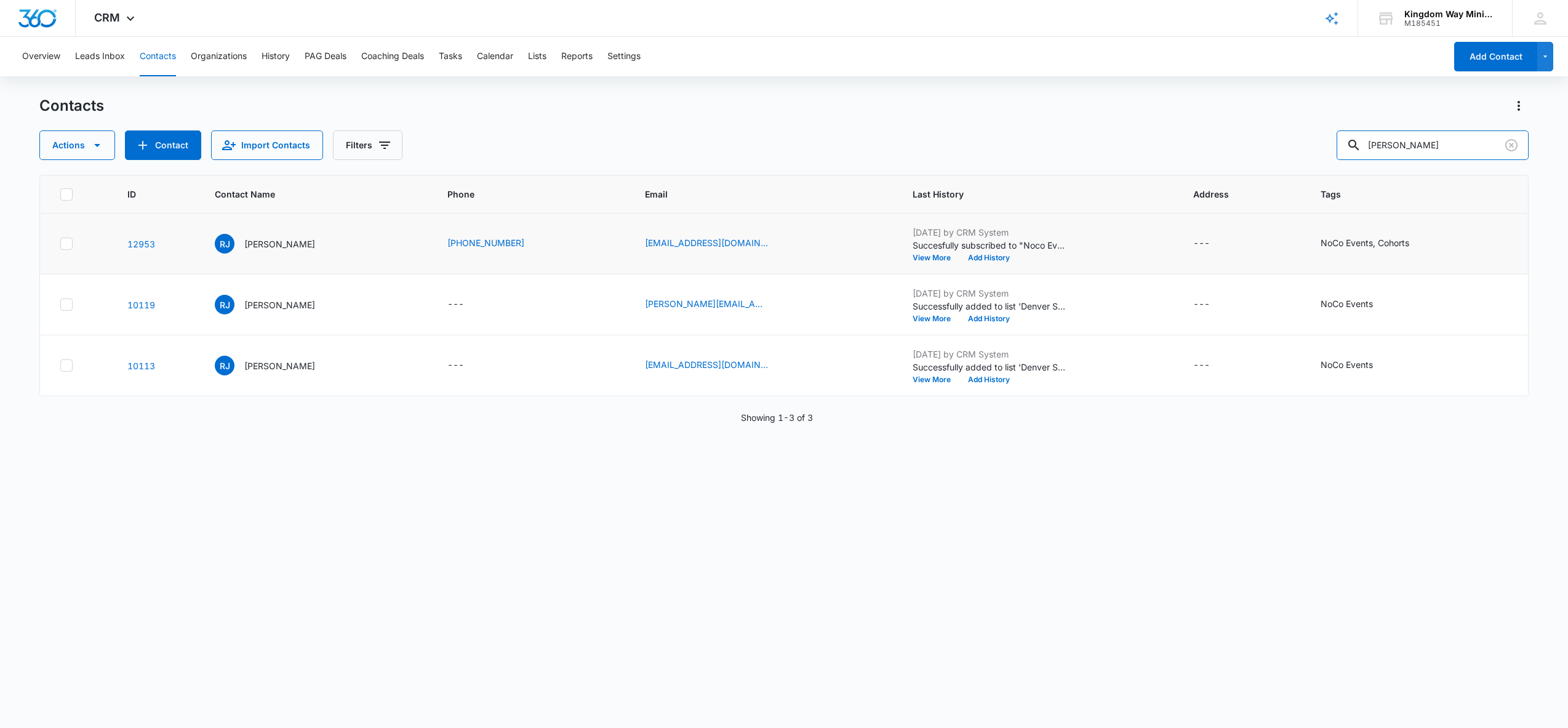
drag, startPoint x: 1476, startPoint y: 144, endPoint x: 1337, endPoint y: 153, distance: 139.3
click at [1337, 153] on div "Actions Contact Import Contacts Filters [PERSON_NAME]" at bounding box center [784, 145] width 1490 height 30
type input "[PERSON_NAME]"
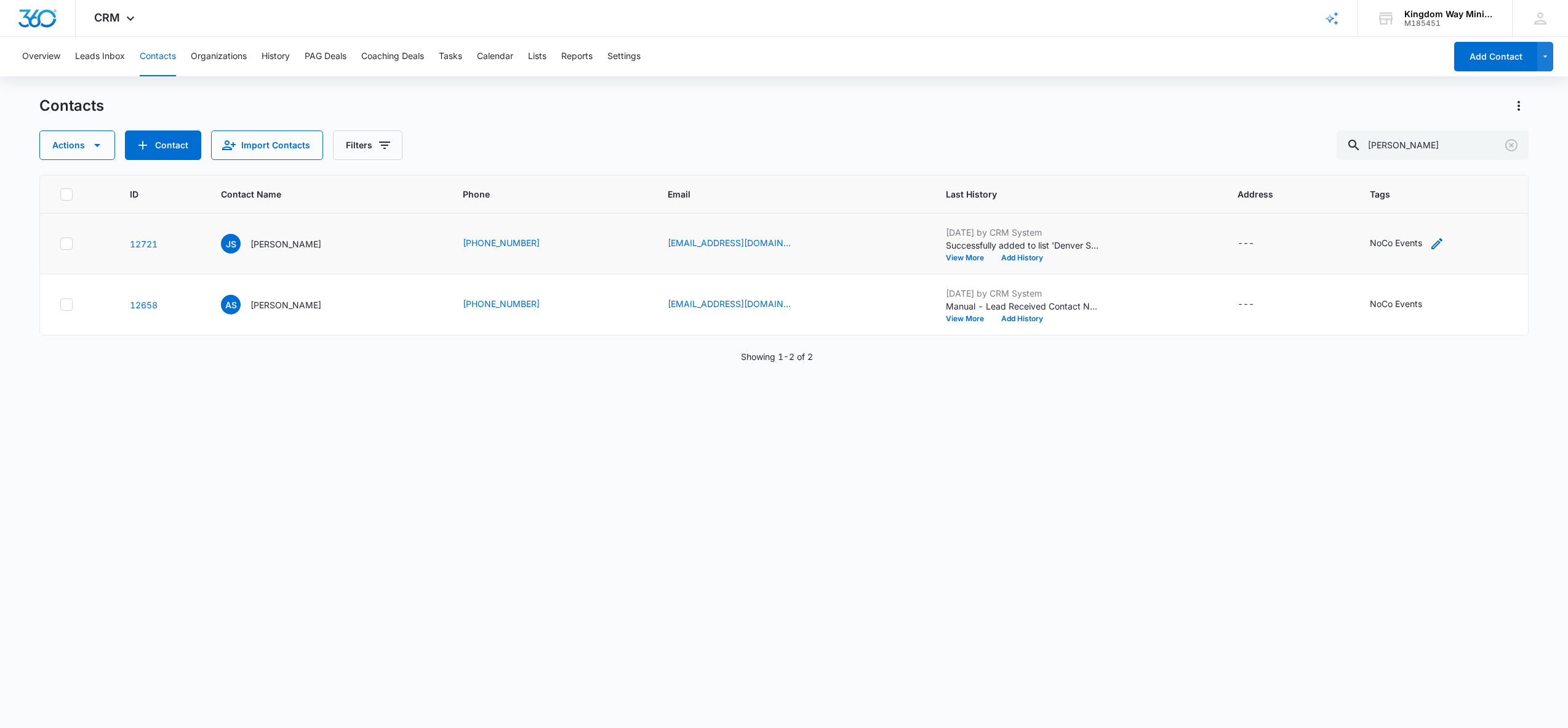
click at [1432, 245] on icon "Tags - NoCo Events - Select to Edit Field" at bounding box center [1437, 243] width 11 height 11
click at [1430, 164] on div "NoCo Events" at bounding box center [1389, 164] width 88 height 30
type input "coho"
click at [1410, 210] on div "Cohorts" at bounding box center [1410, 208] width 102 height 13
click at [1514, 197] on div "Tags option Cohorts, selected. Cohorts selected, 1 of 1. Use Up and Down to cho…" at bounding box center [1428, 174] width 198 height 114
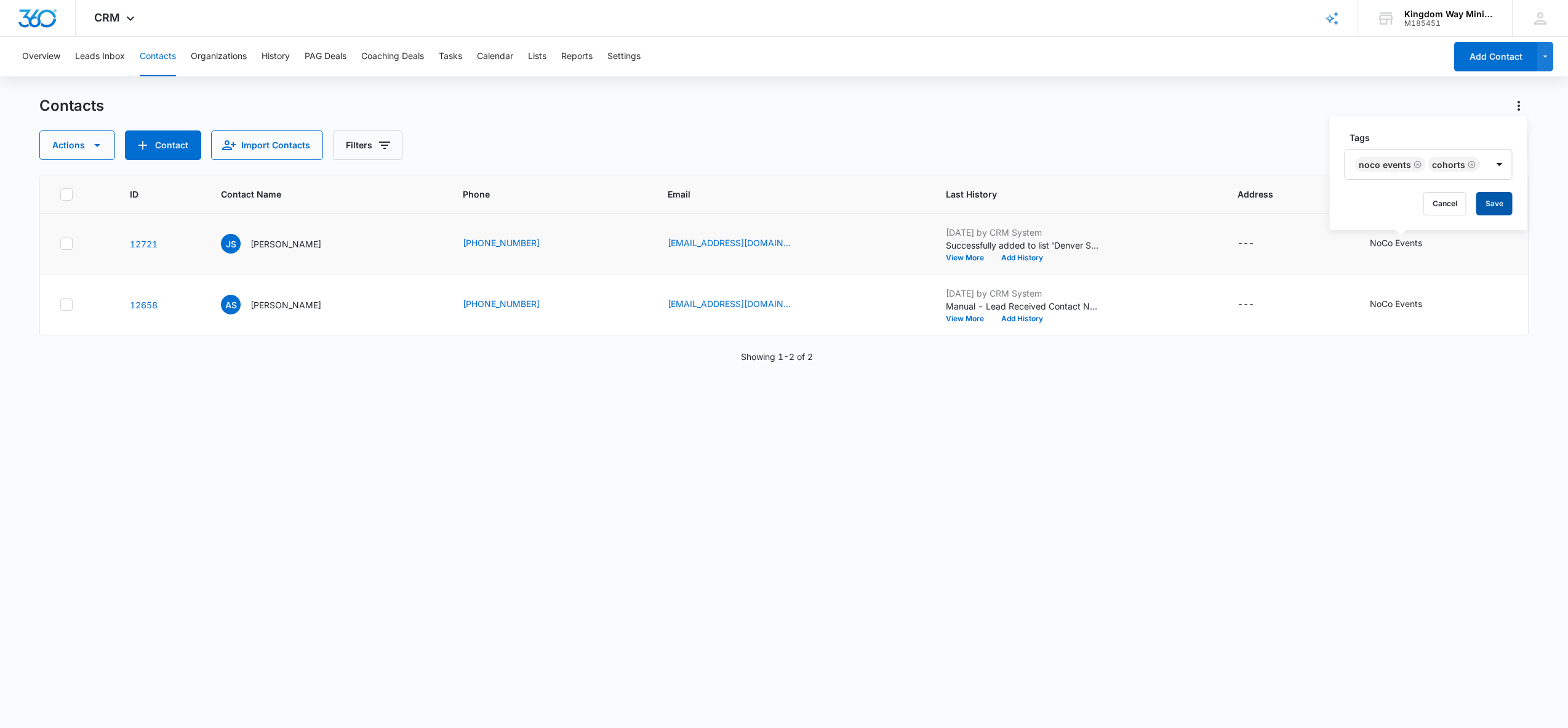
click at [1491, 207] on button "Save" at bounding box center [1494, 203] width 36 height 23
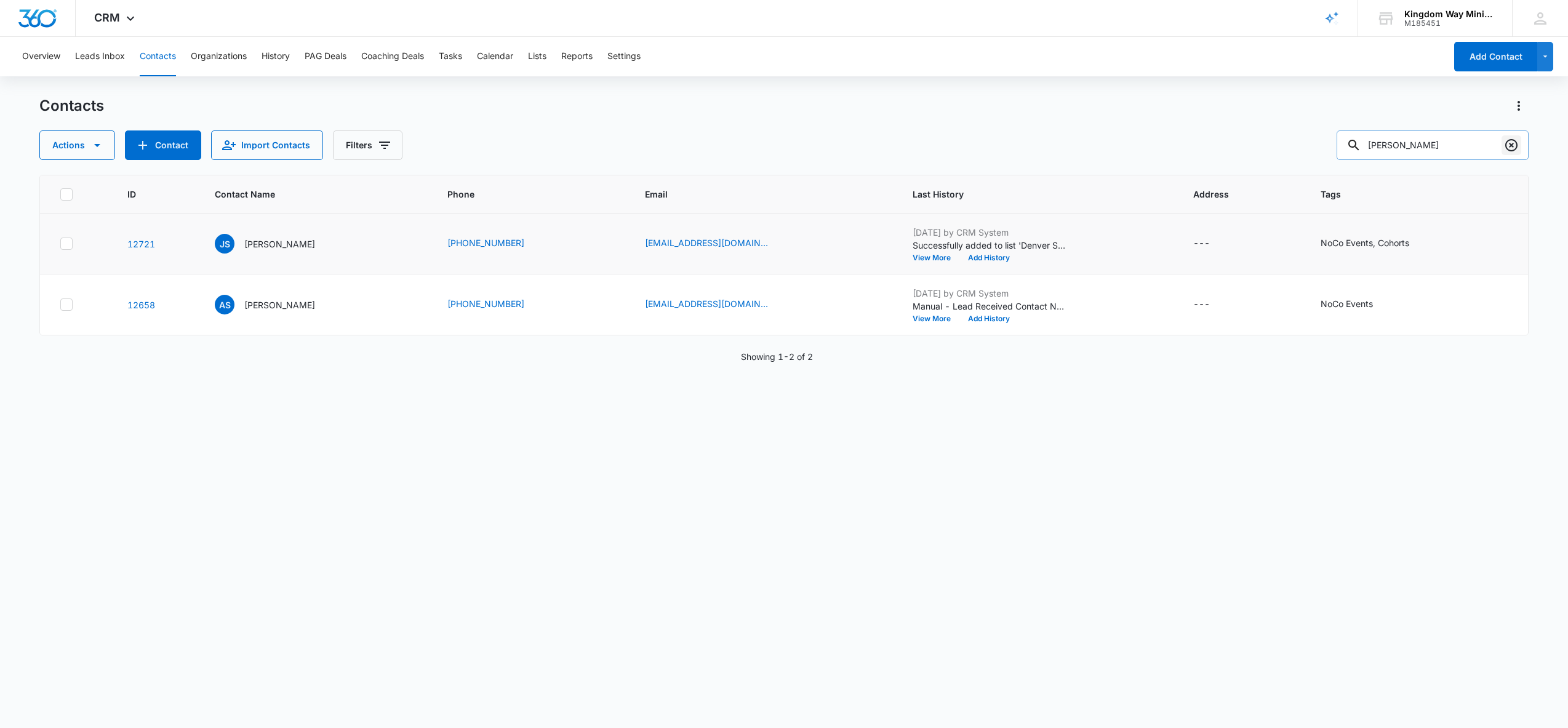
click at [1511, 145] on icon "Clear" at bounding box center [1511, 145] width 12 height 12
